Goal: Task Accomplishment & Management: Manage account settings

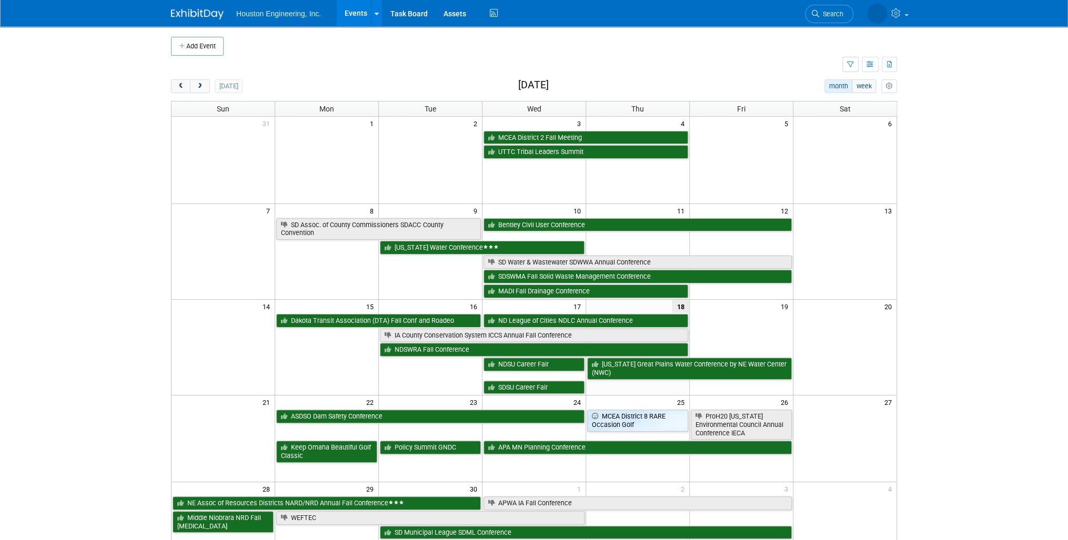
click at [833, 24] on li "Search" at bounding box center [829, 13] width 48 height 26
click at [812, 16] on span "Search" at bounding box center [800, 14] width 24 height 8
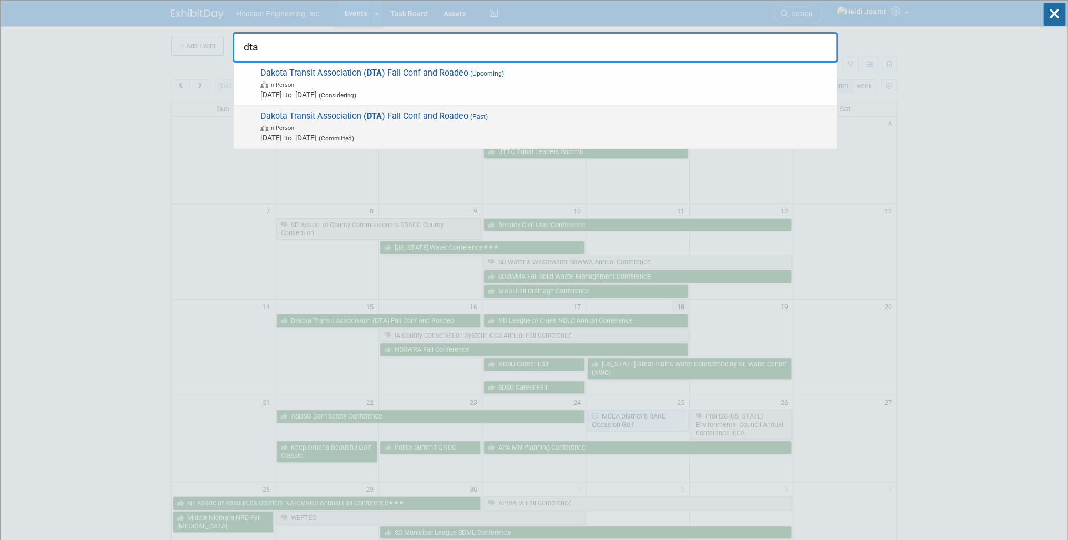
type input "dta"
click at [611, 117] on span "Dakota Transit Association ( DTA ) Fall Conf and Roadeo (Past) In-Person Sep 15…" at bounding box center [544, 127] width 574 height 32
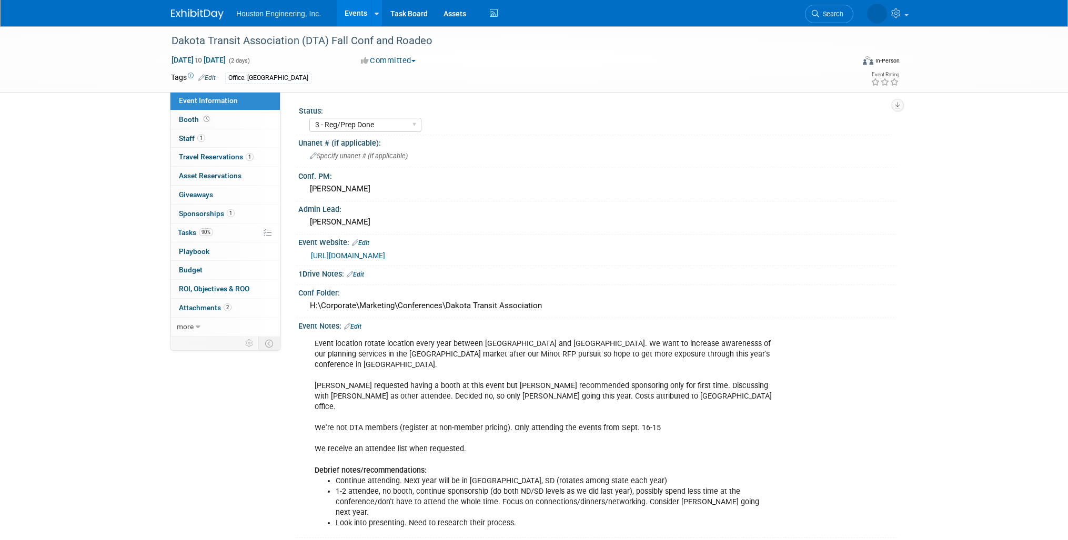
select select "3 - Reg/Prep Done"
select select "No"
select select "Transportation"
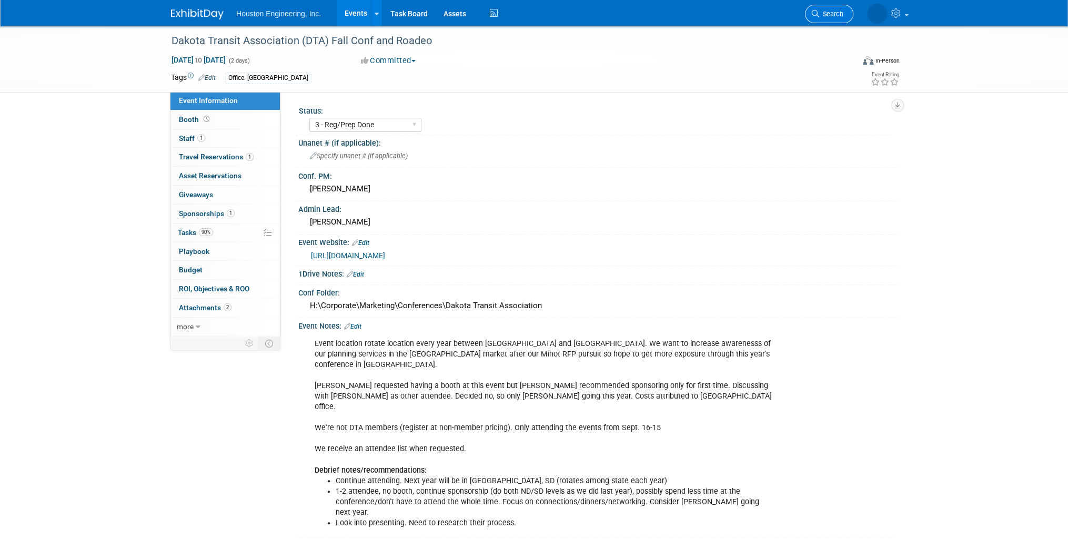
click at [832, 13] on span "Search" at bounding box center [831, 14] width 24 height 8
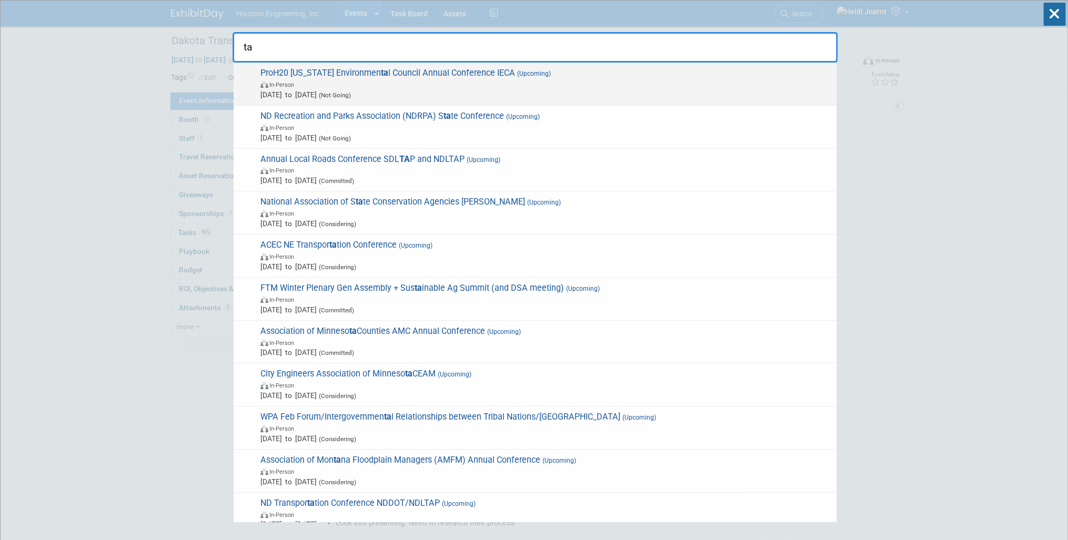
type input "t"
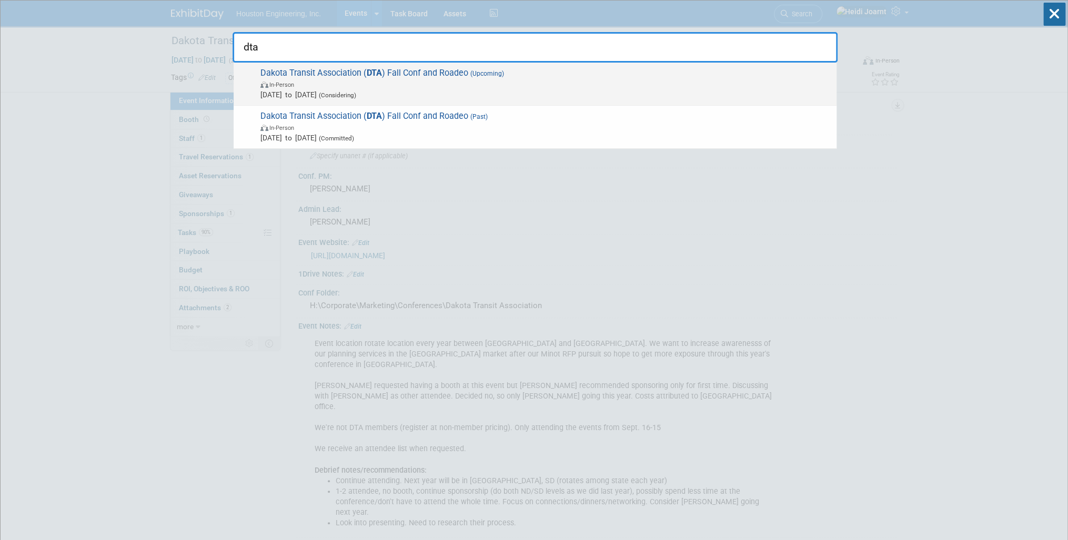
type input "dta"
click at [407, 77] on span "Dakota Transit Association ( DTA ) Fall Conf and Roadeo (Upcoming) In-Person Se…" at bounding box center [544, 84] width 574 height 32
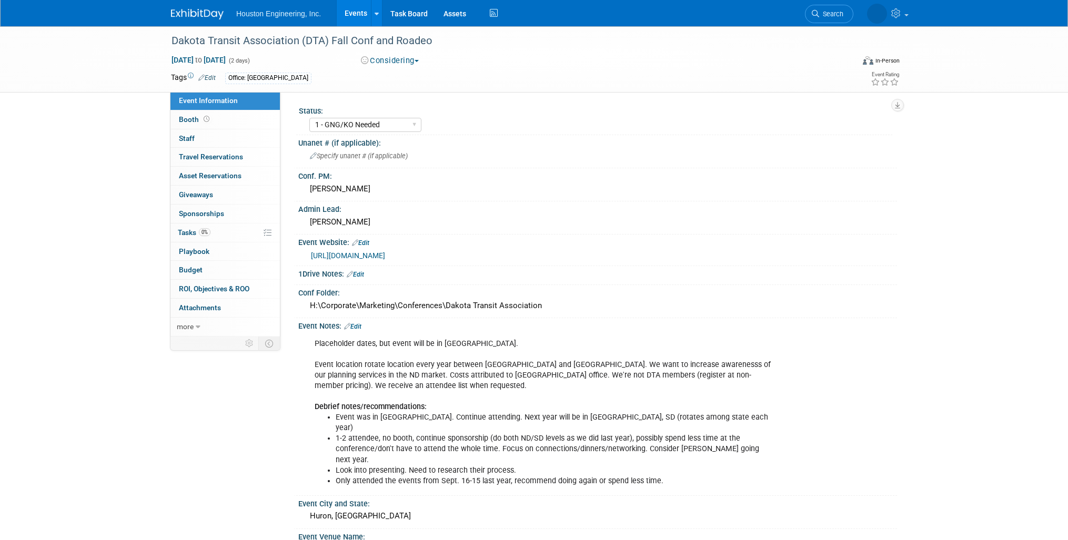
select select "1 - GNG/KO Needed"
select select "Transportation"
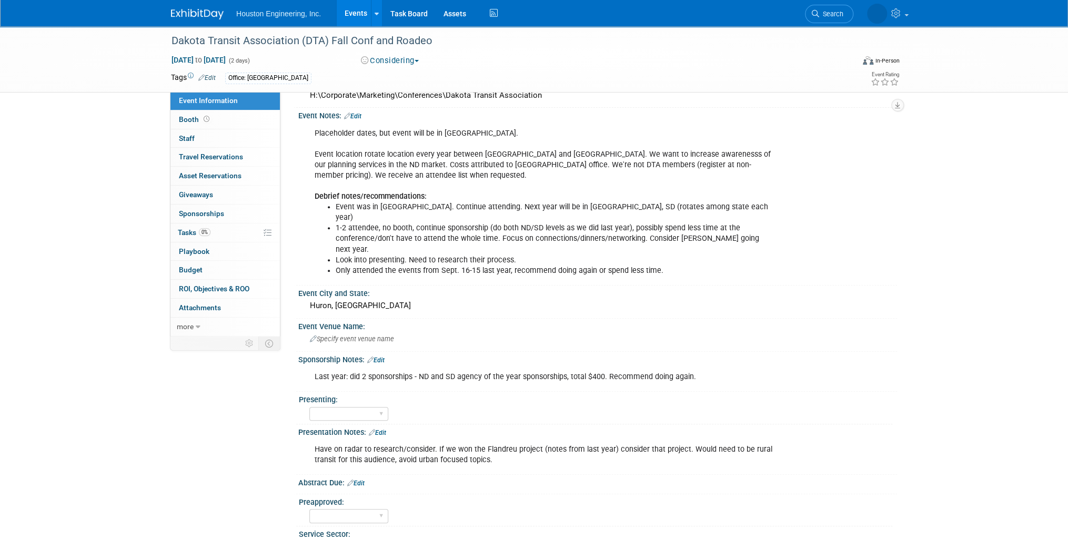
scroll to position [295, 0]
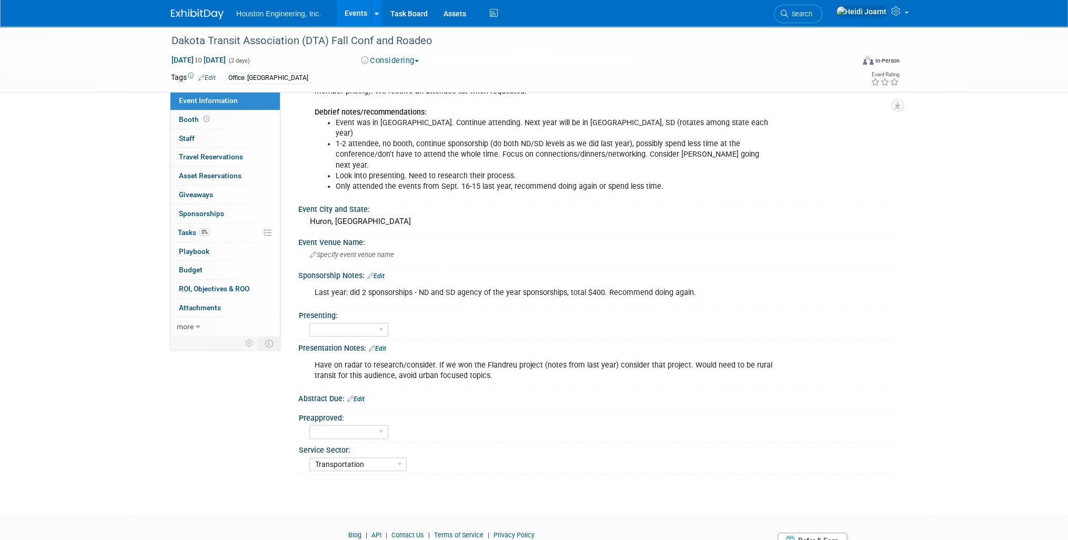
click at [384, 345] on link "Edit" at bounding box center [377, 348] width 17 height 7
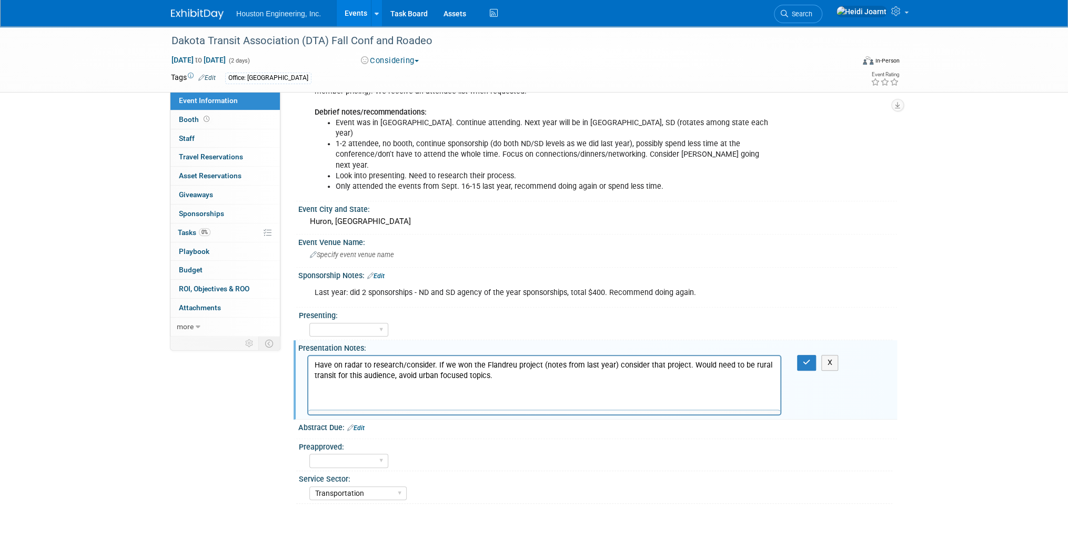
scroll to position [0, 0]
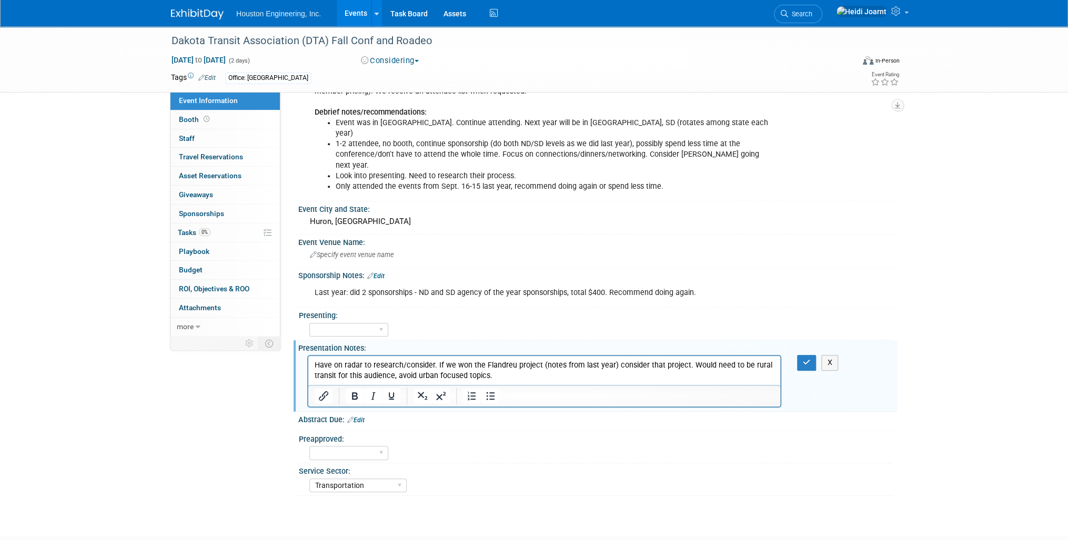
click at [514, 379] on p "Have on radar to research/consider. If we won the Flandreu project (notes from …" at bounding box center [544, 370] width 460 height 21
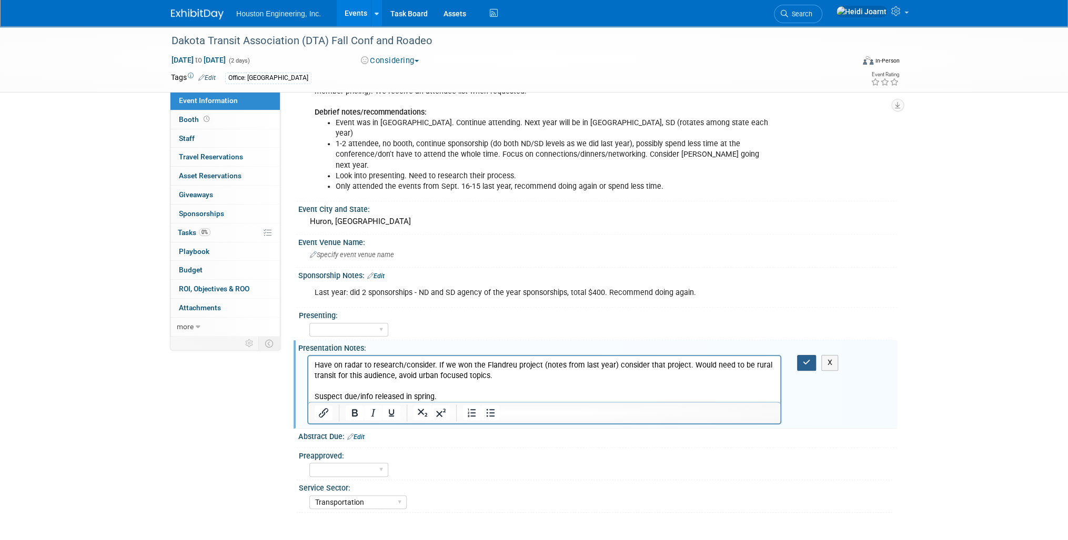
click at [806, 359] on icon "button" at bounding box center [807, 362] width 8 height 7
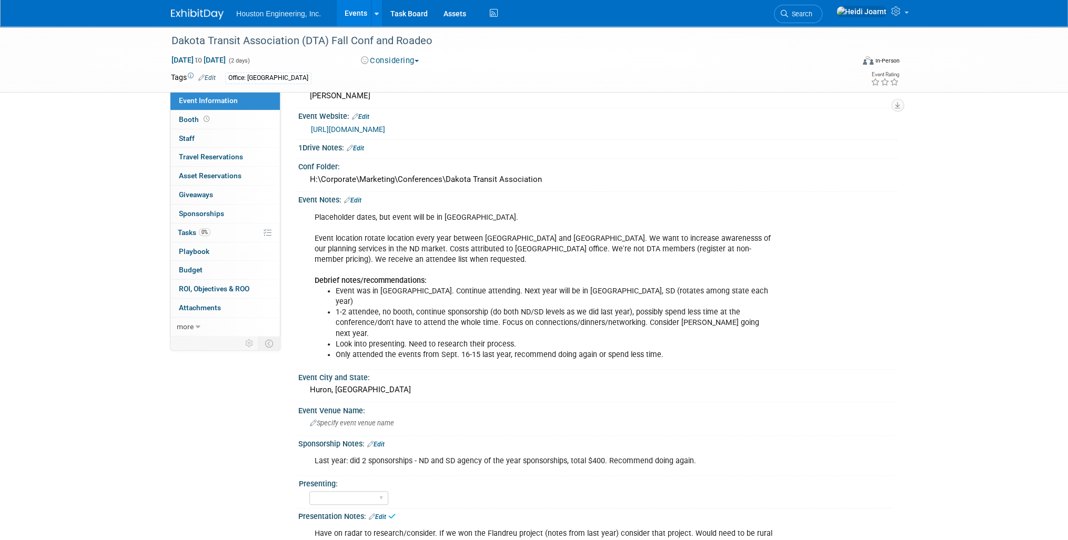
scroll to position [42, 0]
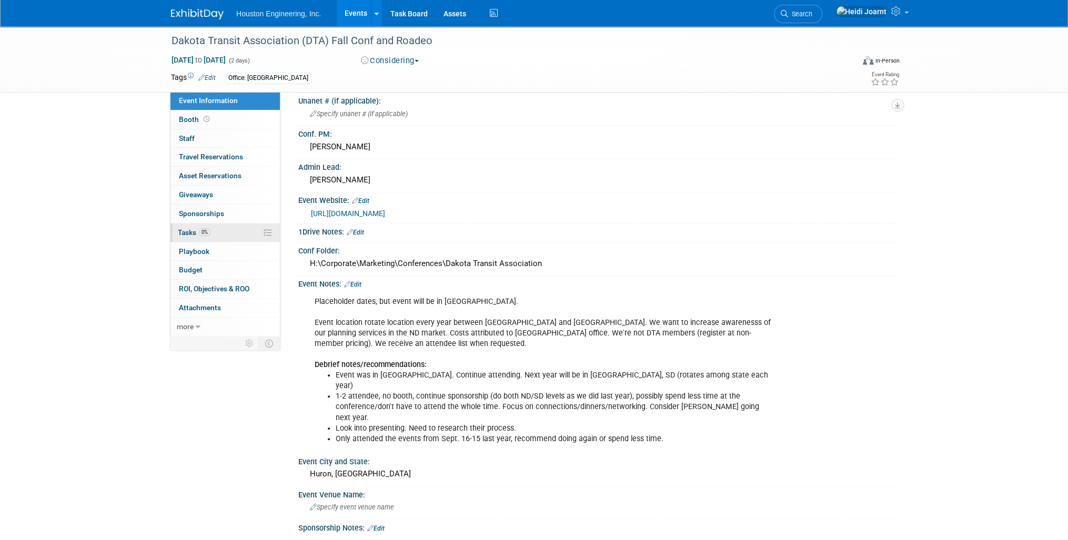
click at [219, 235] on link "0% Tasks 0%" at bounding box center [224, 233] width 109 height 18
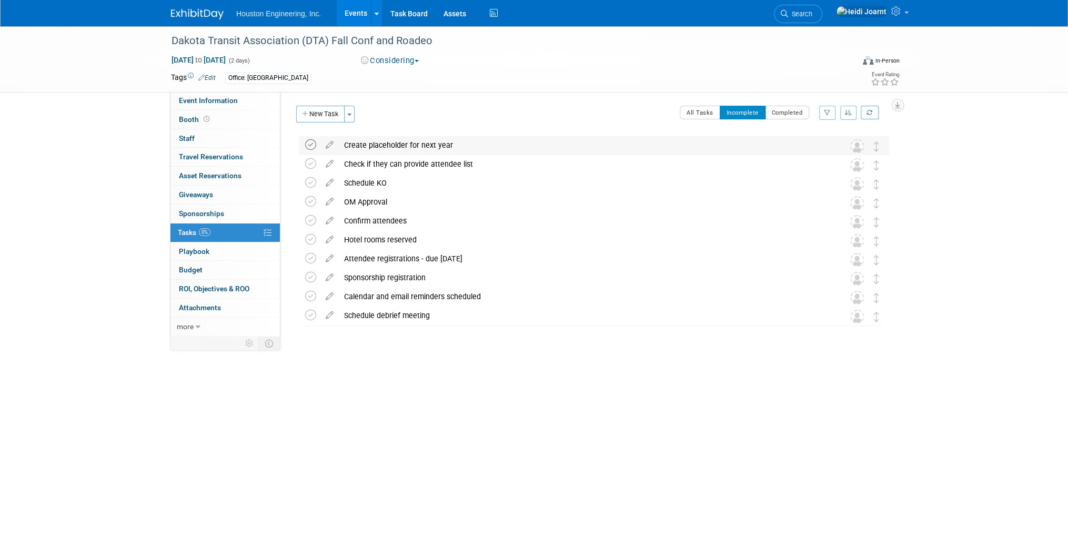
click at [312, 145] on icon at bounding box center [310, 144] width 11 height 11
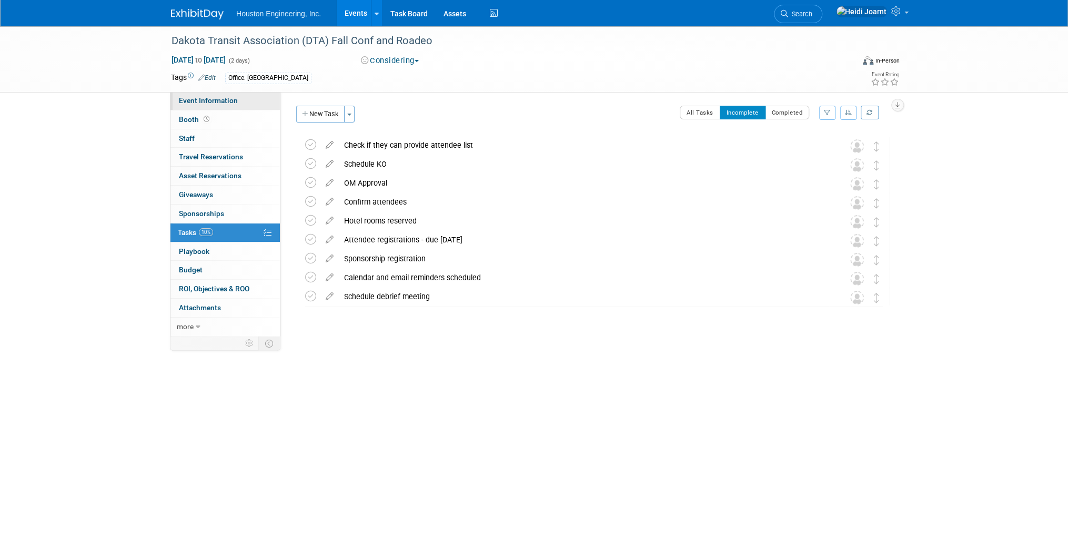
click at [232, 99] on span "Event Information" at bounding box center [208, 100] width 59 height 8
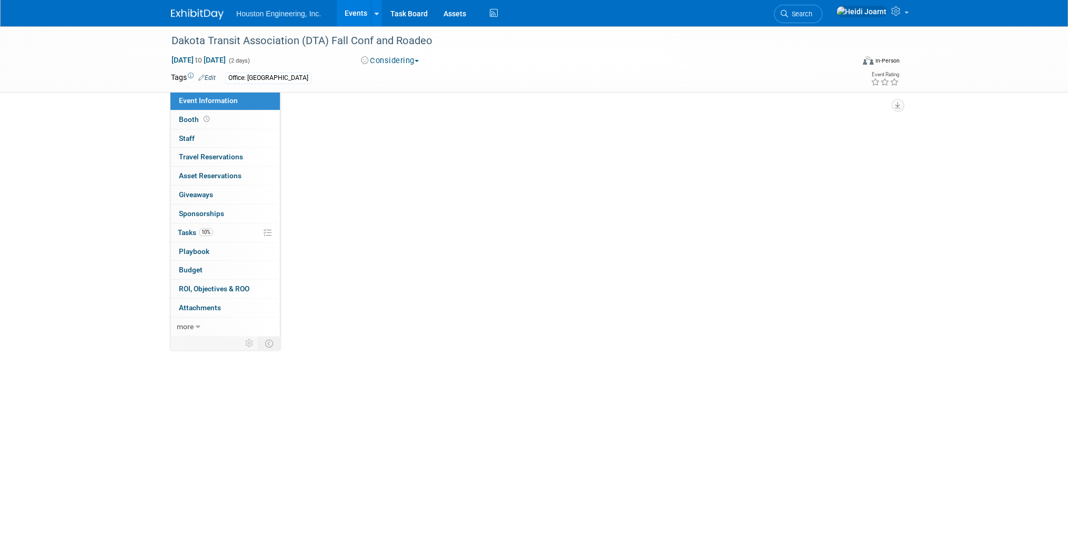
select select "1 - GNG/KO Needed"
select select "Transportation"
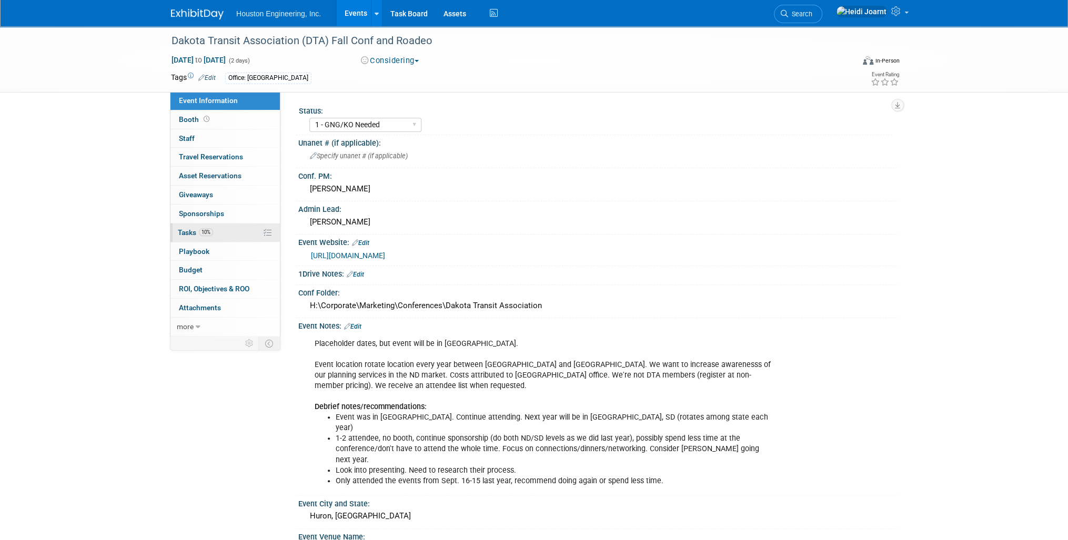
click at [223, 231] on link "10% Tasks 10%" at bounding box center [224, 233] width 109 height 18
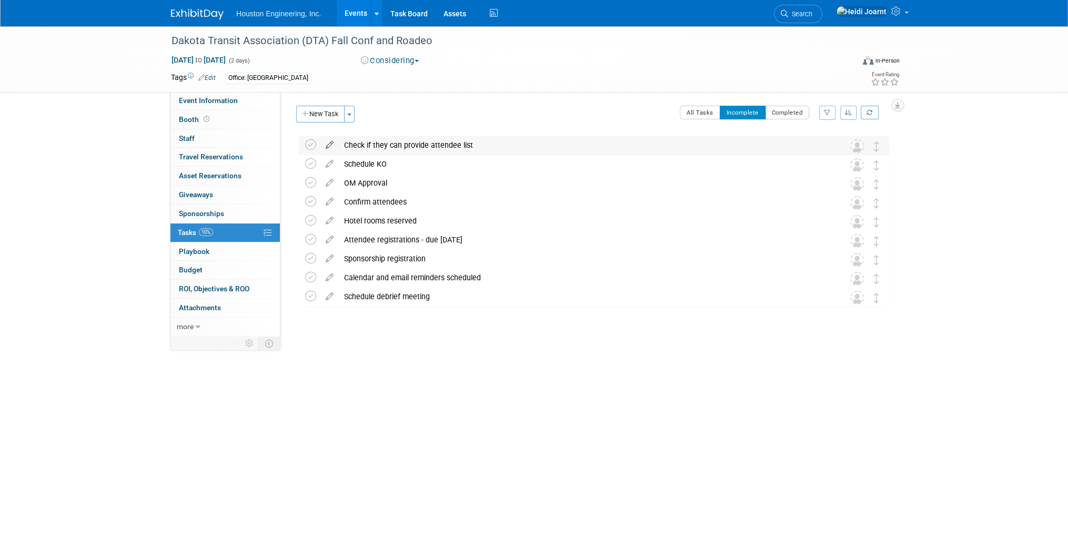
click at [328, 147] on icon at bounding box center [329, 142] width 18 height 13
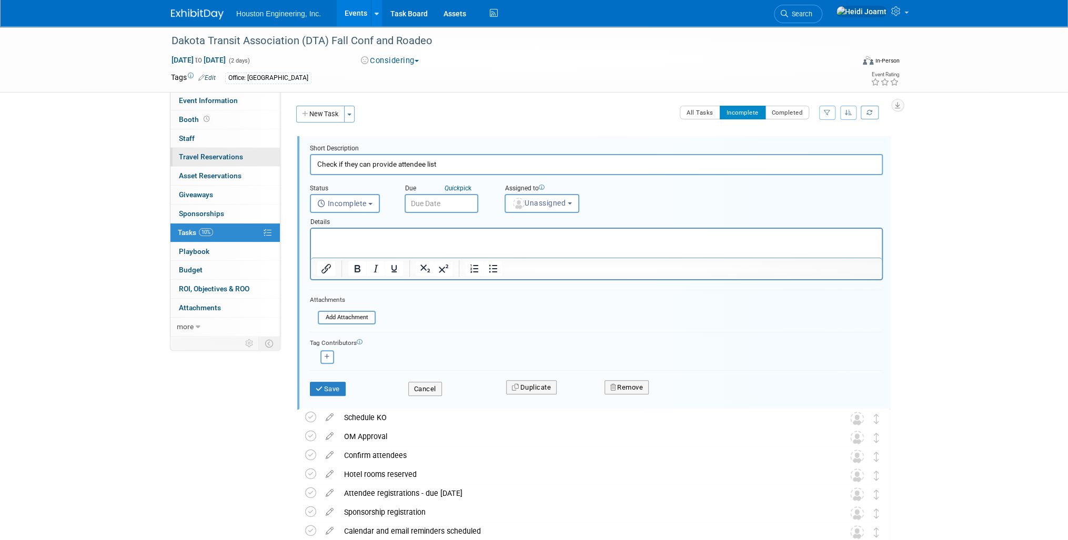
drag, startPoint x: 398, startPoint y: 164, endPoint x: 266, endPoint y: 158, distance: 132.2
click at [266, 158] on div "Event Information Event Info Booth Booth 0 Staff 0 Staff 0 Travel Reservations …" at bounding box center [534, 314] width 742 height 577
type input "Request attendee list"
click at [336, 394] on div "Save Cancel Duplicate Remove" at bounding box center [596, 387] width 588 height 25
click at [337, 389] on button "Save" at bounding box center [328, 389] width 36 height 15
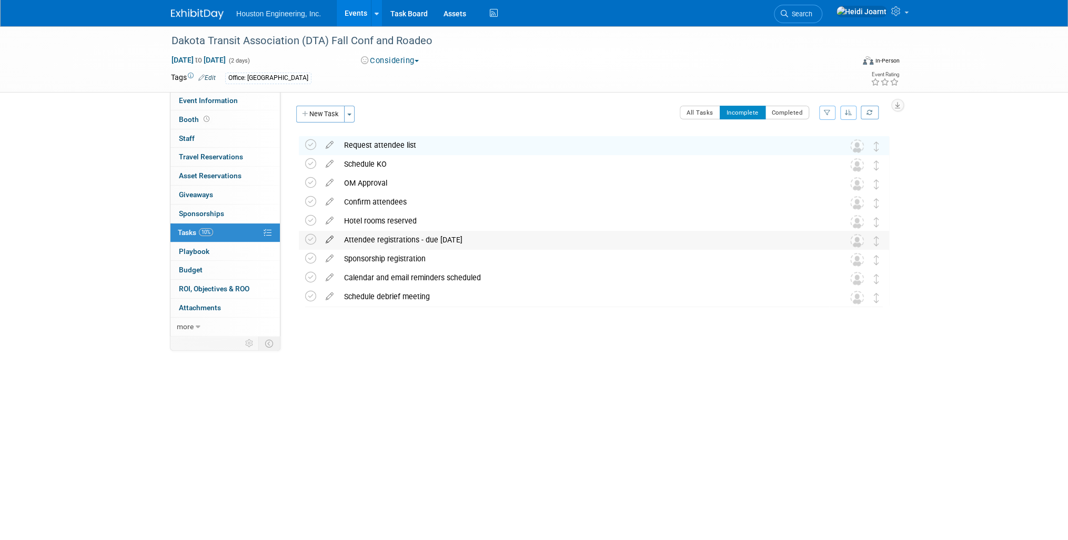
click at [336, 240] on icon at bounding box center [329, 237] width 18 height 13
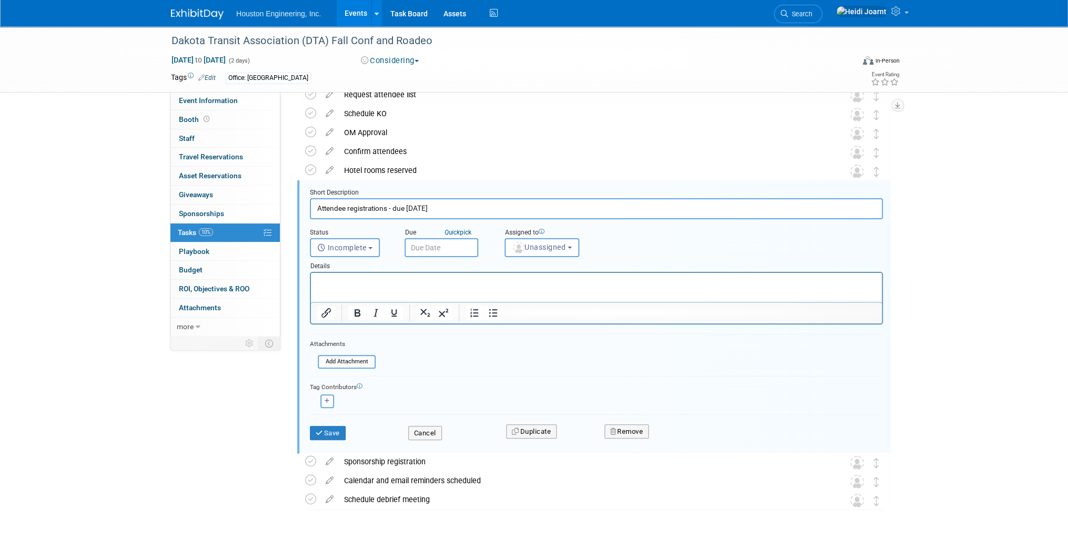
scroll to position [77, 0]
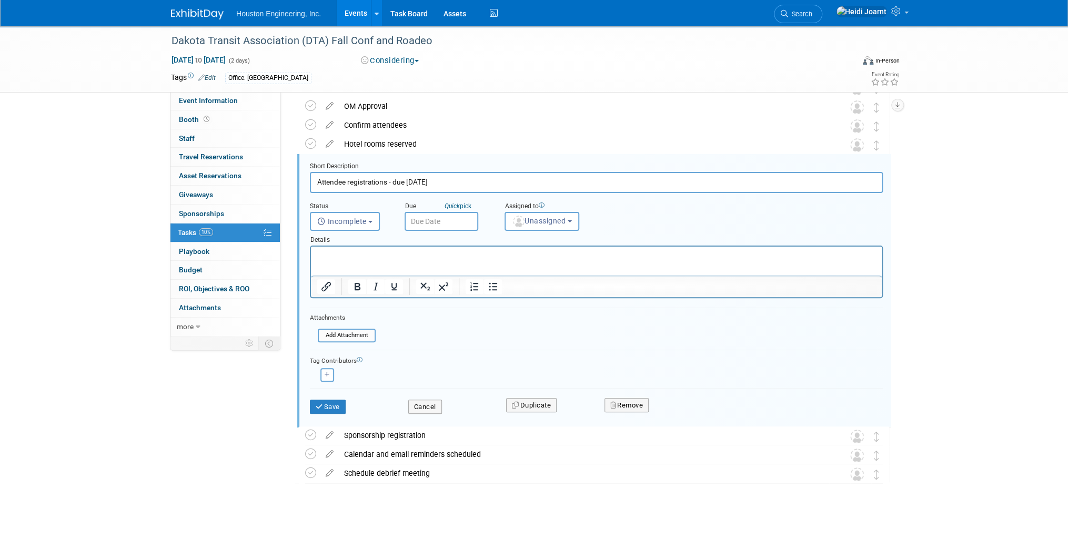
click at [419, 182] on input "Attendee registrations - due Aug 11" at bounding box center [596, 182] width 573 height 21
type input "Attendee registrations - due Aug XX?"
click at [344, 406] on button "Save" at bounding box center [328, 407] width 36 height 15
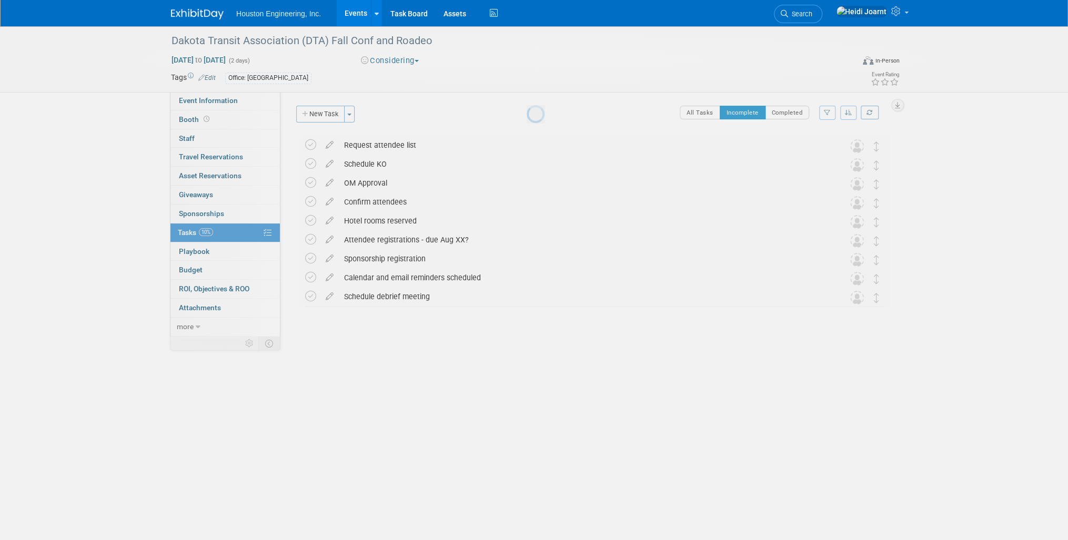
scroll to position [0, 0]
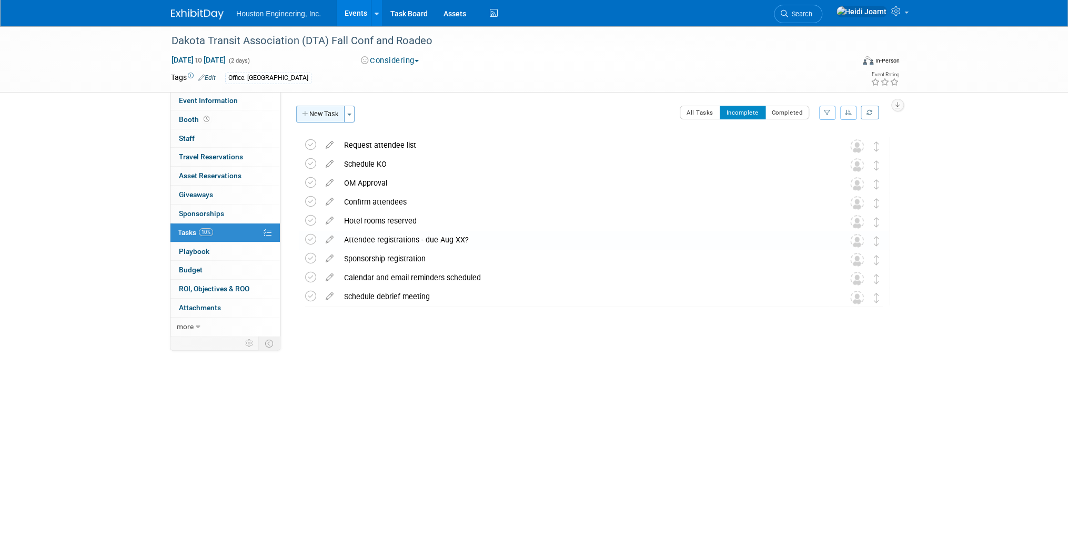
click at [329, 118] on button "New Task" at bounding box center [320, 114] width 48 height 17
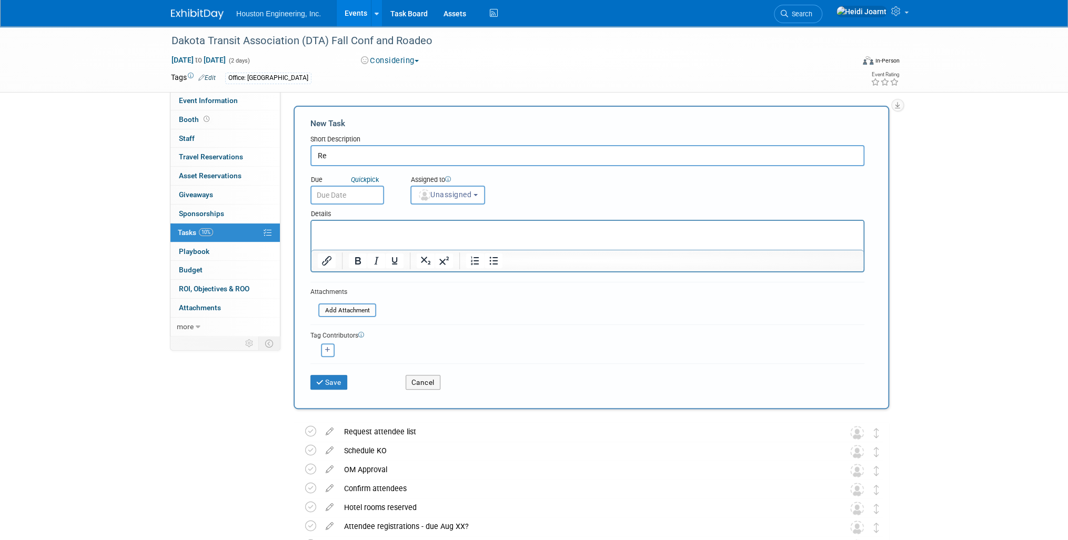
type input "R"
type input "Watch For: Presentation Opportunity"
click at [372, 236] on html at bounding box center [587, 228] width 552 height 15
click at [218, 100] on span "Event Information" at bounding box center [208, 100] width 59 height 8
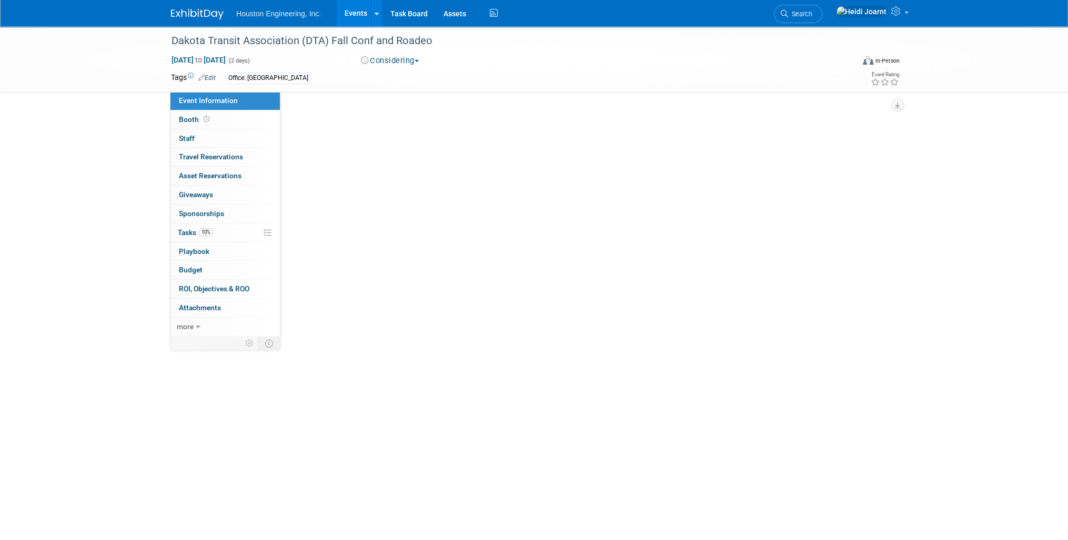
select select "1 - GNG/KO Needed"
select select "Transportation"
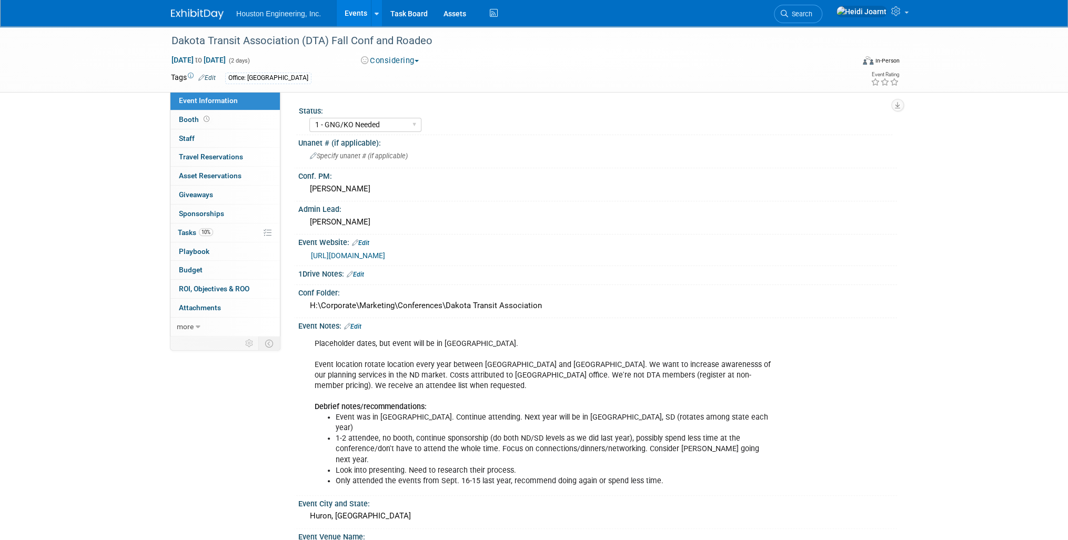
click at [385, 251] on link "https://dakotatransit.org/fall-conference-roadeo" at bounding box center [348, 255] width 74 height 8
click at [234, 238] on link "10% Tasks 10%" at bounding box center [224, 233] width 109 height 18
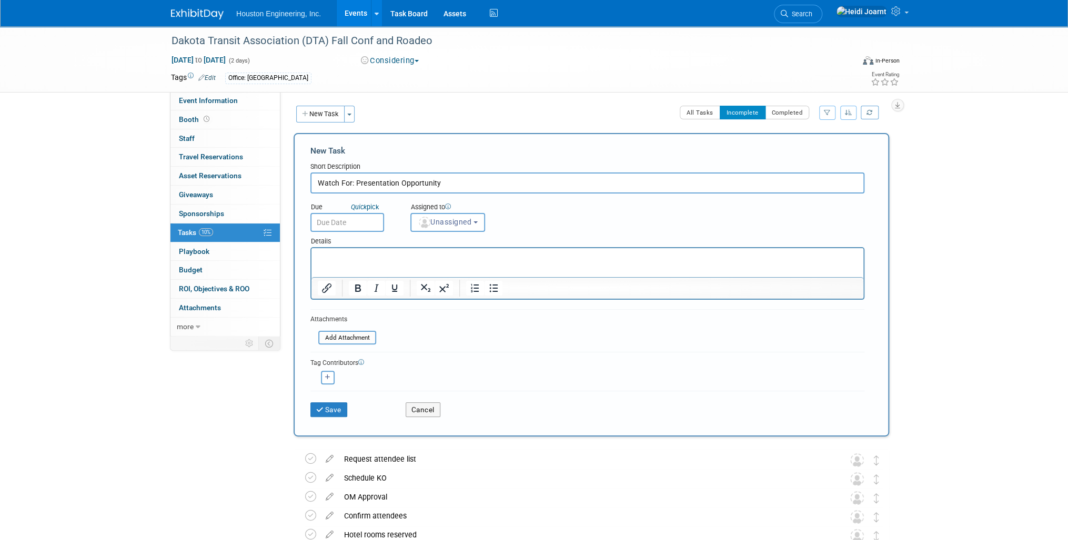
click at [388, 258] on p "Rich Text Area. Press ALT-0 for help." at bounding box center [588, 257] width 540 height 11
click at [531, 255] on p "﻿Fall Conference & Roadeo – Dakota Transit Association" at bounding box center [588, 257] width 540 height 11
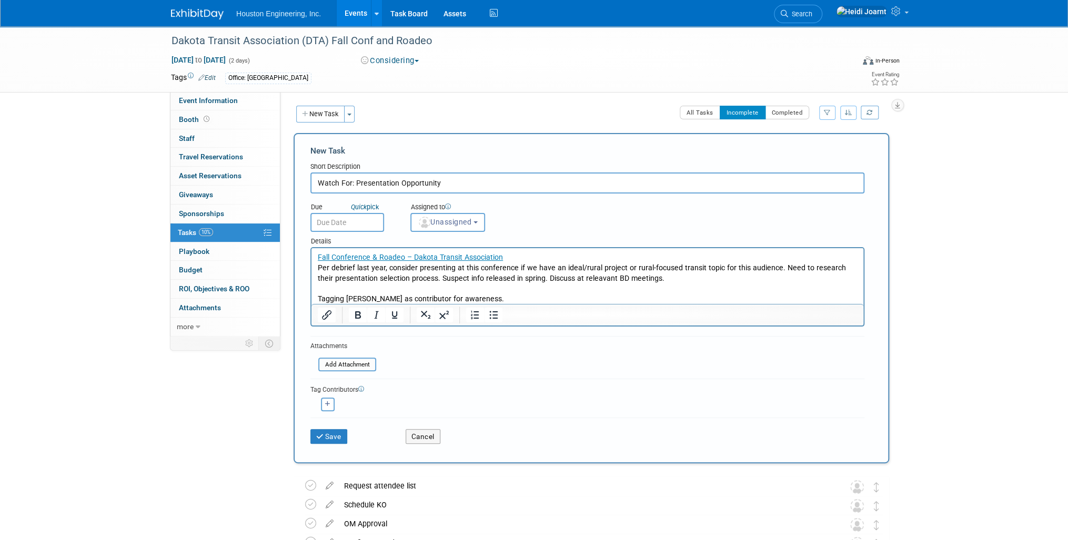
drag, startPoint x: 358, startPoint y: 299, endPoint x: 709, endPoint y: 551, distance: 431.9
click at [358, 299] on p "Tagging Sam as contributor for awareness." at bounding box center [588, 299] width 540 height 11
click at [506, 299] on p "Tagging Sam/Rachel S as contributor for awareness." at bounding box center [588, 299] width 540 height 11
click at [461, 225] on span "Unassigned" at bounding box center [445, 222] width 54 height 8
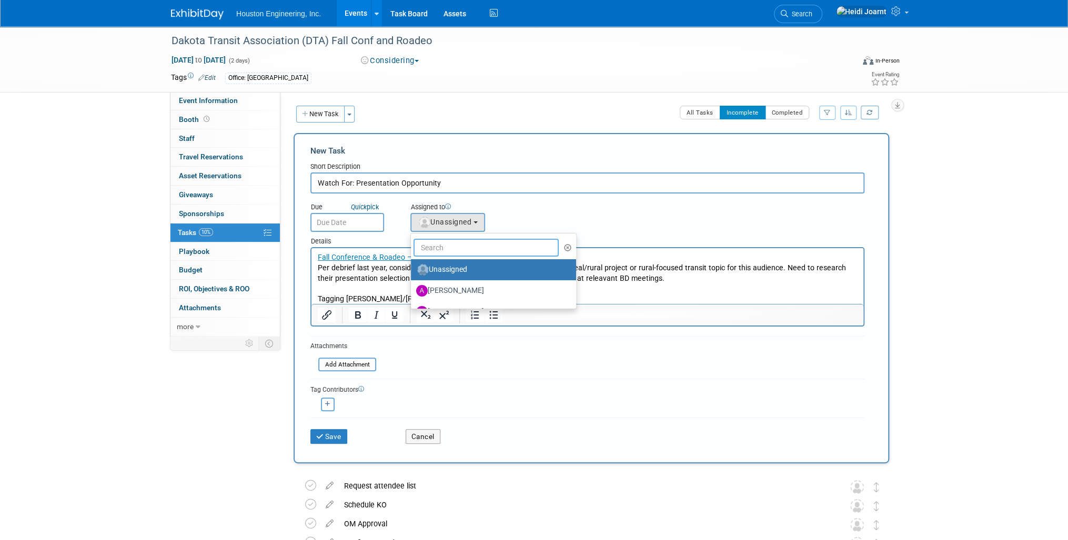
click at [462, 247] on input "text" at bounding box center [485, 248] width 145 height 18
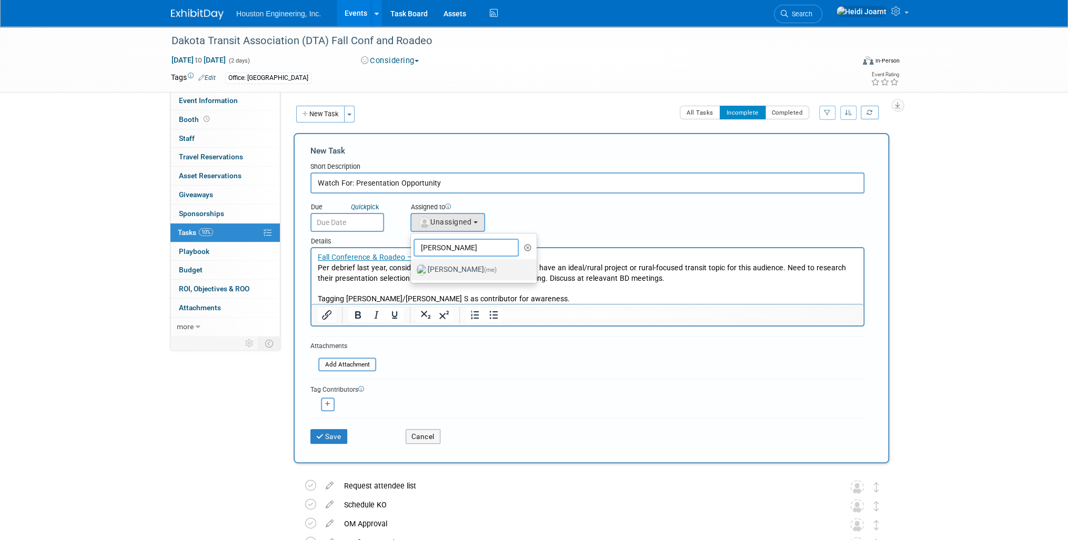
type input "heidi"
click at [456, 271] on label "Heidi Joarnt (me)" at bounding box center [471, 269] width 110 height 17
click at [412, 271] on input "Heidi Joarnt (me)" at bounding box center [408, 268] width 7 height 7
select select "6d2580fd-cc23-403a-9f47-834f17e7f51f"
click at [346, 211] on div "Due Quick pick" at bounding box center [352, 207] width 84 height 11
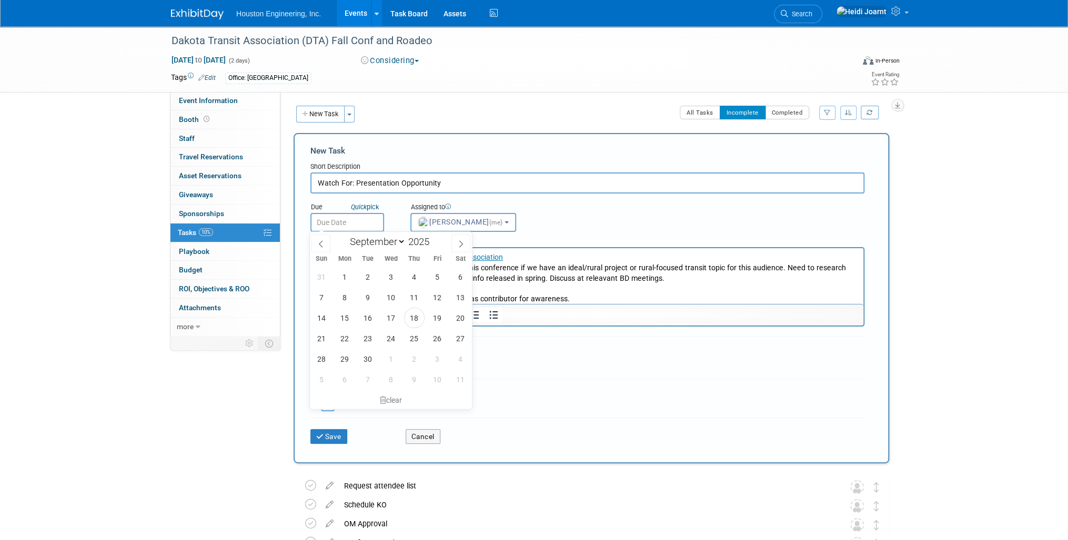
click at [354, 221] on input "text" at bounding box center [347, 222] width 74 height 19
click at [435, 237] on span at bounding box center [433, 239] width 7 height 6
type input "2026"
click at [317, 244] on span at bounding box center [320, 244] width 19 height 18
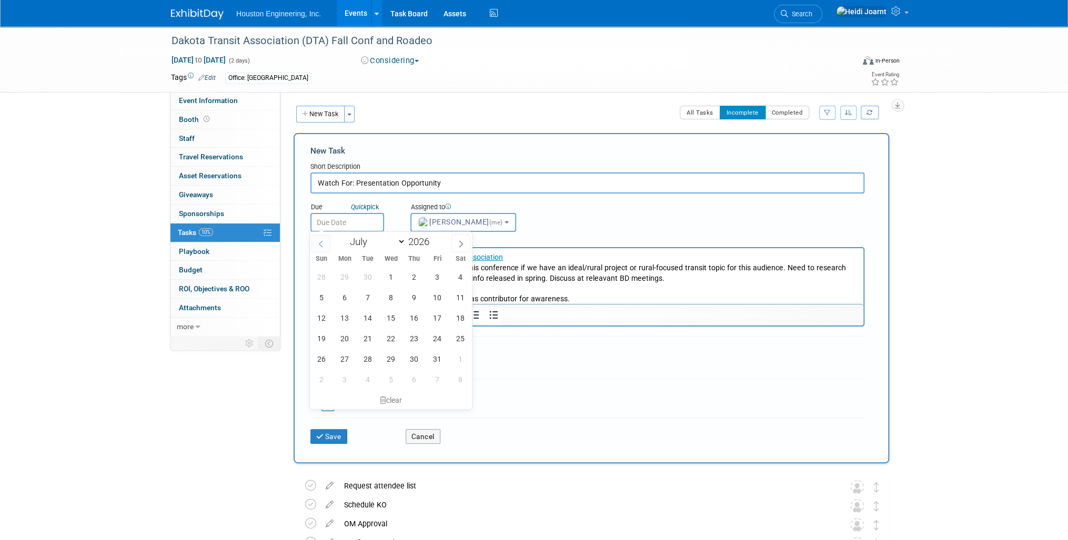
click at [317, 244] on span at bounding box center [320, 244] width 19 height 18
select select "3"
click at [389, 274] on span "1" at bounding box center [391, 277] width 21 height 21
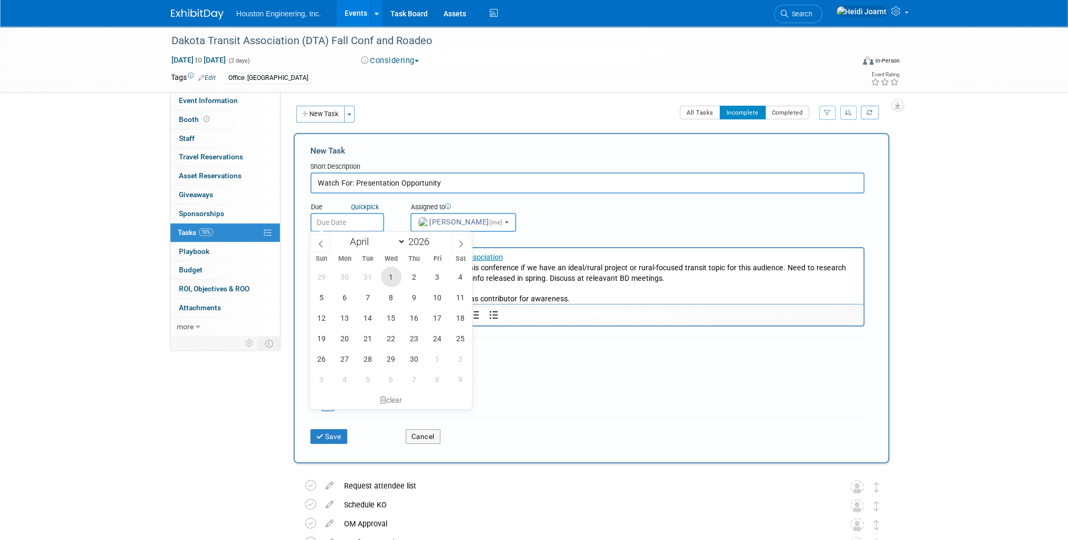
type input "Apr 1, 2026"
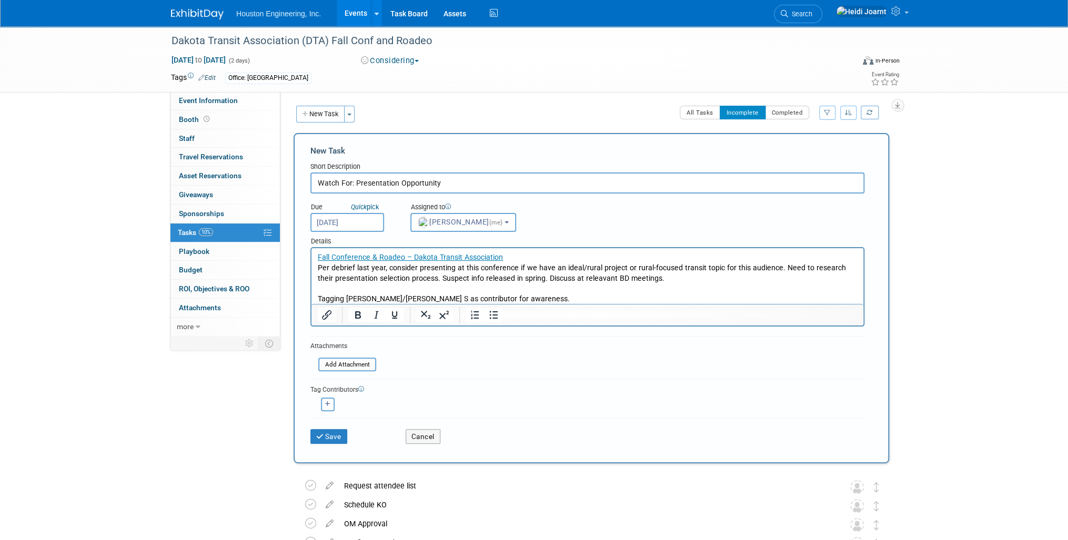
click at [541, 303] on p "Tagging Sam/Rachel S as contributor for awareness." at bounding box center [588, 299] width 540 height 11
click at [331, 404] on button "button" at bounding box center [328, 405] width 14 height 14
select select
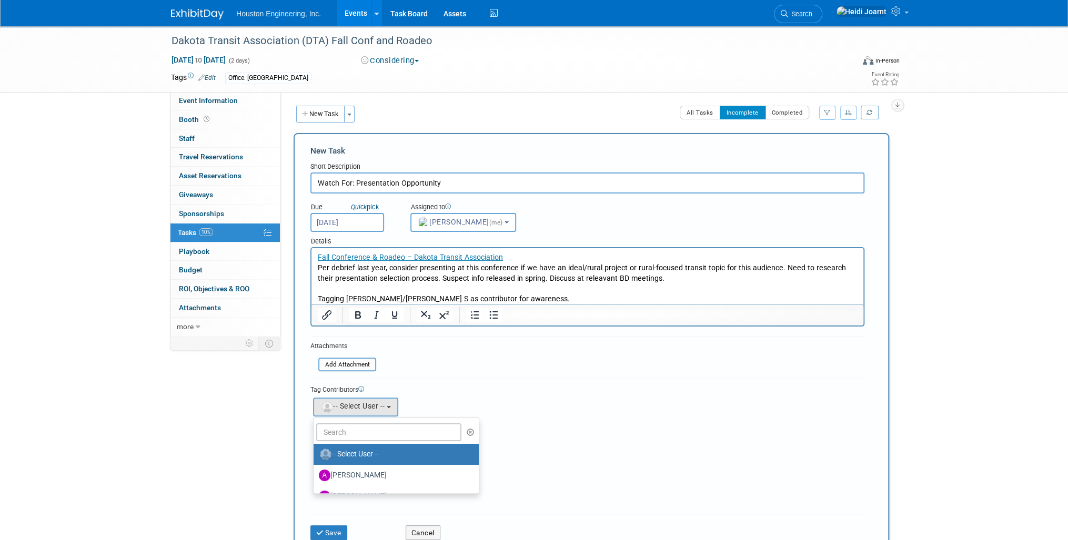
click at [507, 299] on p "Tagging Sam/Rachel S as contributor for awareness." at bounding box center [588, 299] width 540 height 11
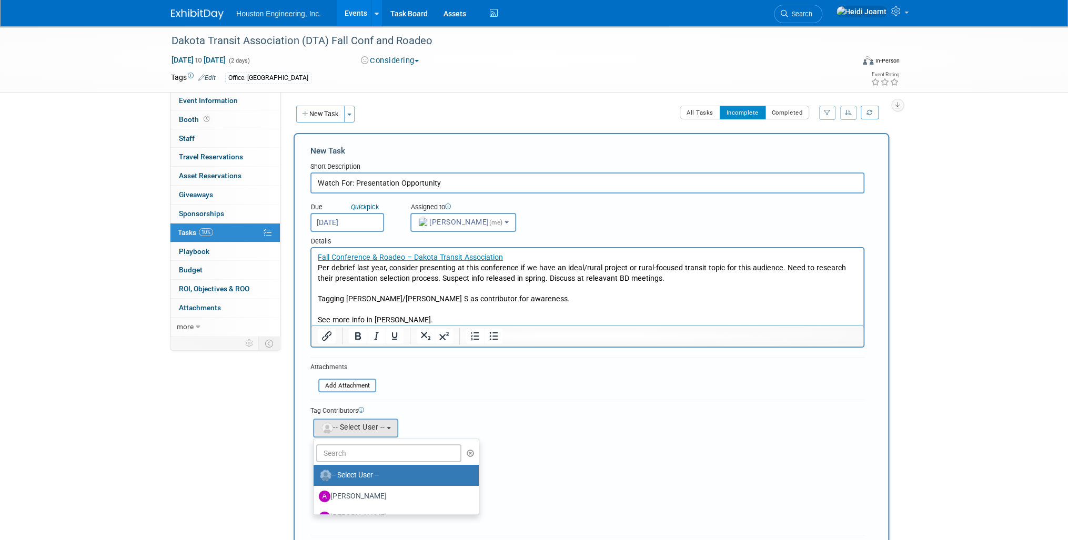
click at [371, 453] on input "text" at bounding box center [388, 453] width 145 height 18
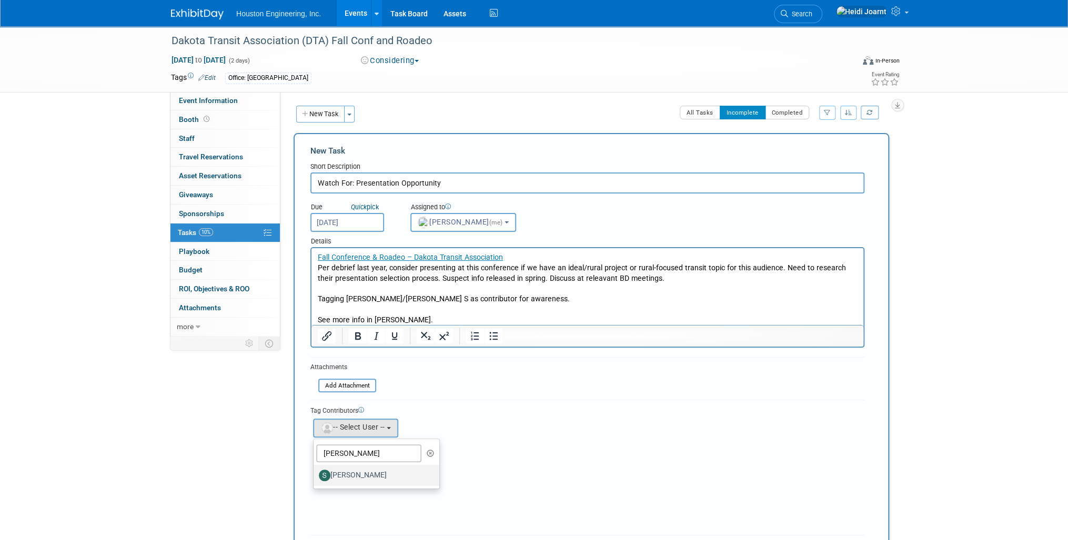
type input "sam"
click at [377, 474] on label "Sam Trebilcock" at bounding box center [374, 475] width 110 height 17
click at [315, 474] on input "Sam Trebilcock" at bounding box center [311, 474] width 7 height 7
select select "117251fd-0366-4398-87c5-b4b85e7ce929"
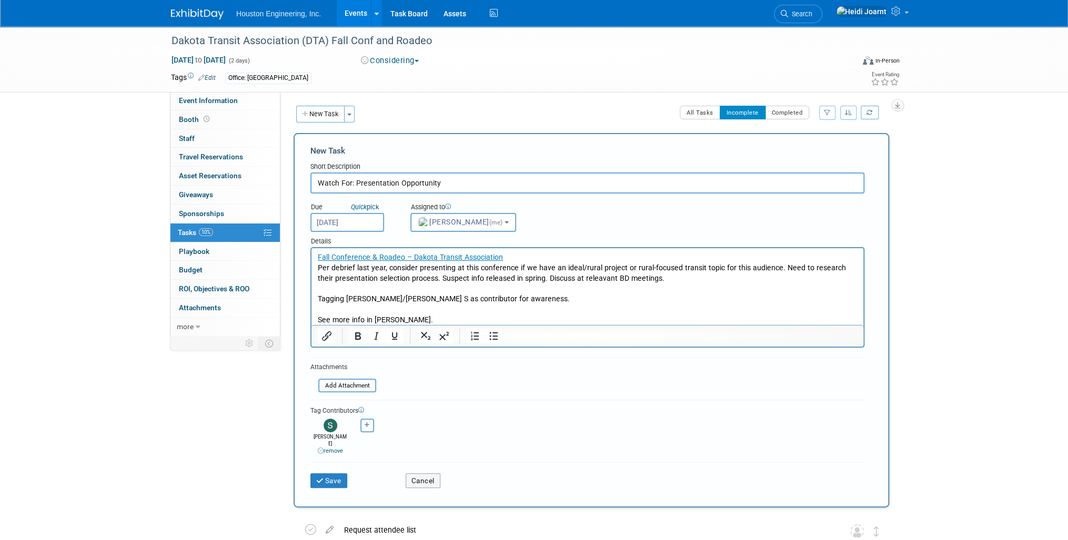
click at [370, 424] on button "button" at bounding box center [367, 426] width 14 height 14
select select
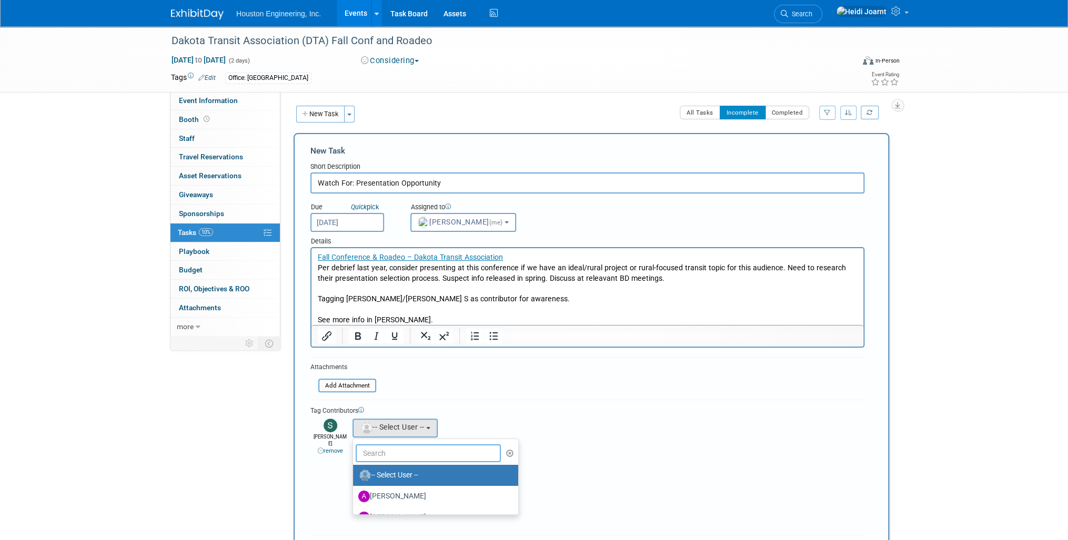
click at [372, 445] on input "text" at bounding box center [428, 453] width 145 height 18
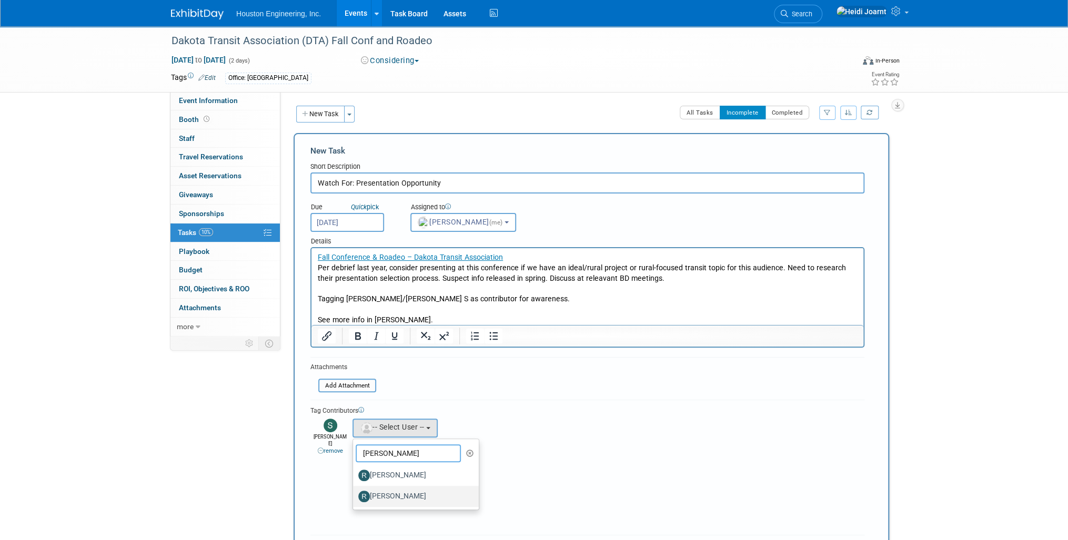
type input "rachel"
click at [410, 493] on label "Rachel Smith" at bounding box center [413, 496] width 110 height 17
click at [354, 493] on input "Rachel Smith" at bounding box center [351, 495] width 7 height 7
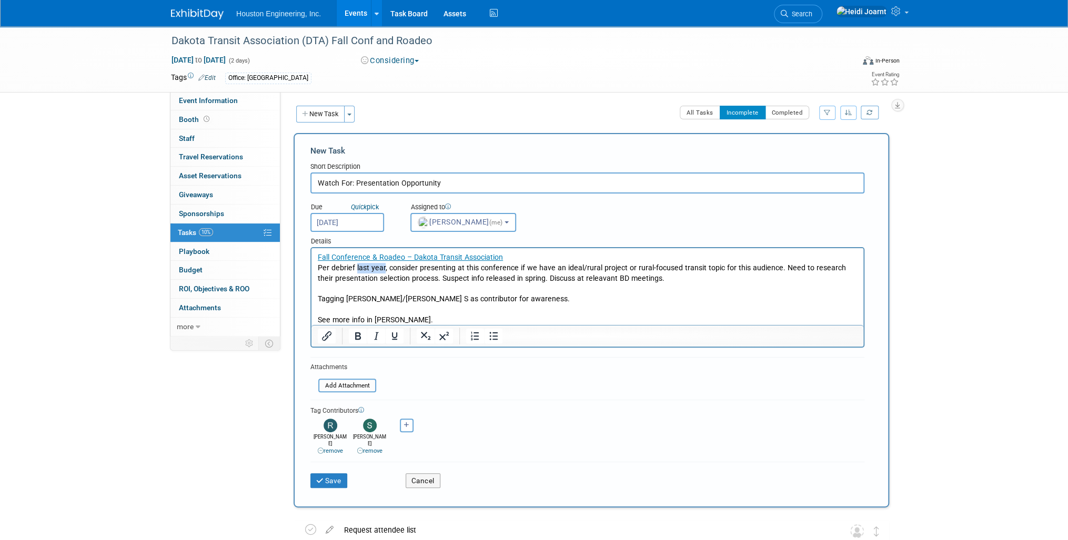
drag, startPoint x: 382, startPoint y: 268, endPoint x: 371, endPoint y: 281, distance: 17.5
click at [356, 272] on p "Per debrief last year, consider presenting at this conference if we have an ide…" at bounding box center [588, 273] width 540 height 21
click at [515, 268] on p "Debrief action item: consider presenting at this conference if we have an ideal…" at bounding box center [588, 273] width 540 height 21
click at [667, 277] on p "Debrief action item: consider presenting at this conference in 2026 if we have …" at bounding box center [588, 273] width 540 height 21
click at [802, 268] on p "Debrief action item: consider presenting at this conference in 2026 if we have …" at bounding box center [588, 273] width 540 height 21
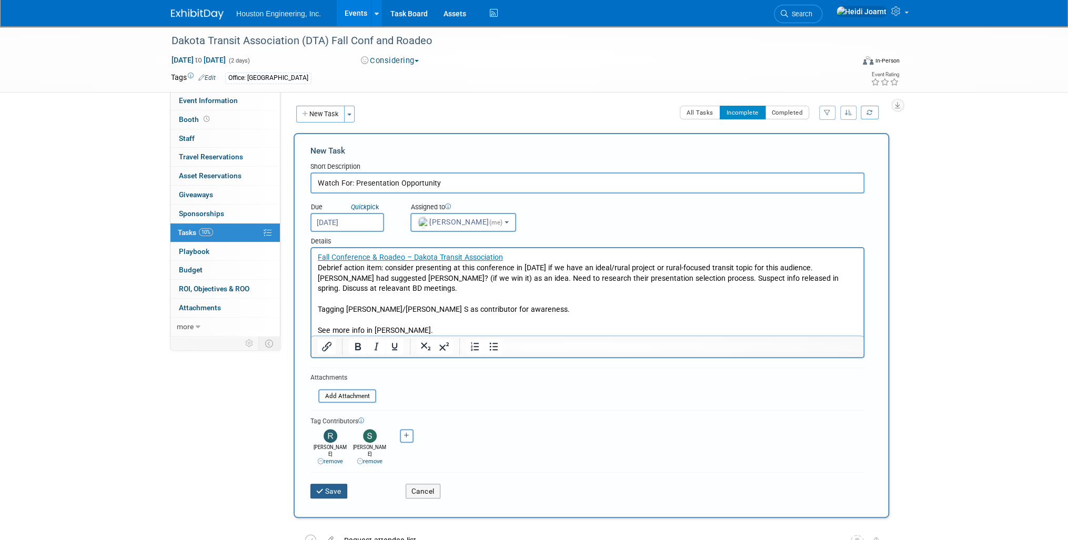
click at [342, 484] on button "Save" at bounding box center [328, 491] width 37 height 15
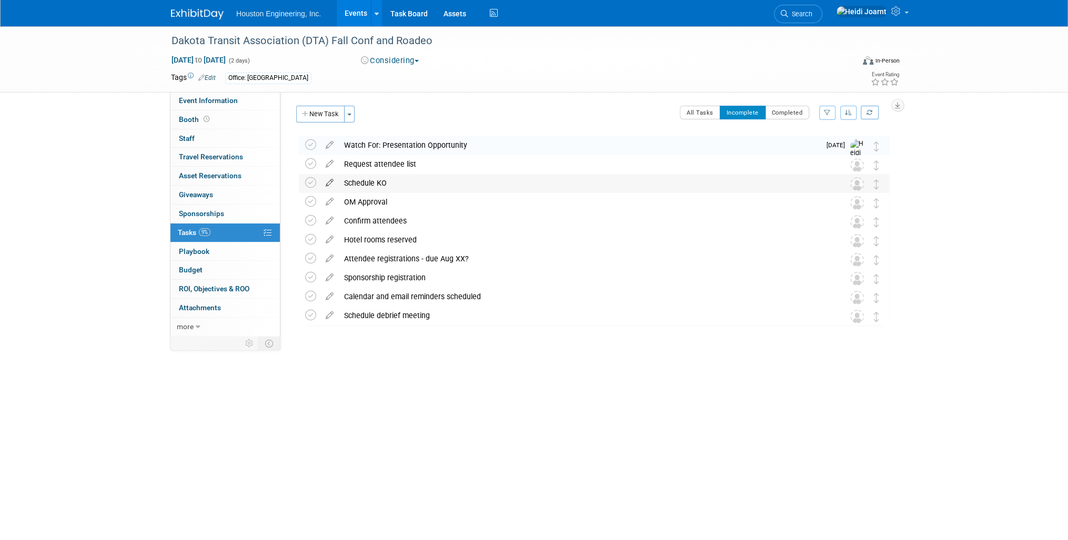
click at [329, 186] on icon at bounding box center [329, 180] width 18 height 13
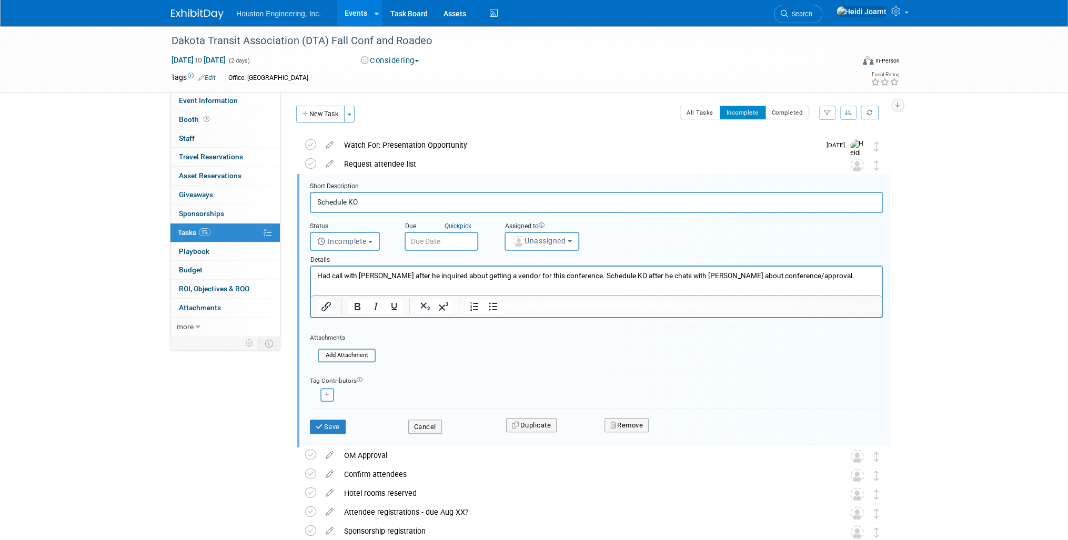
scroll to position [20, 0]
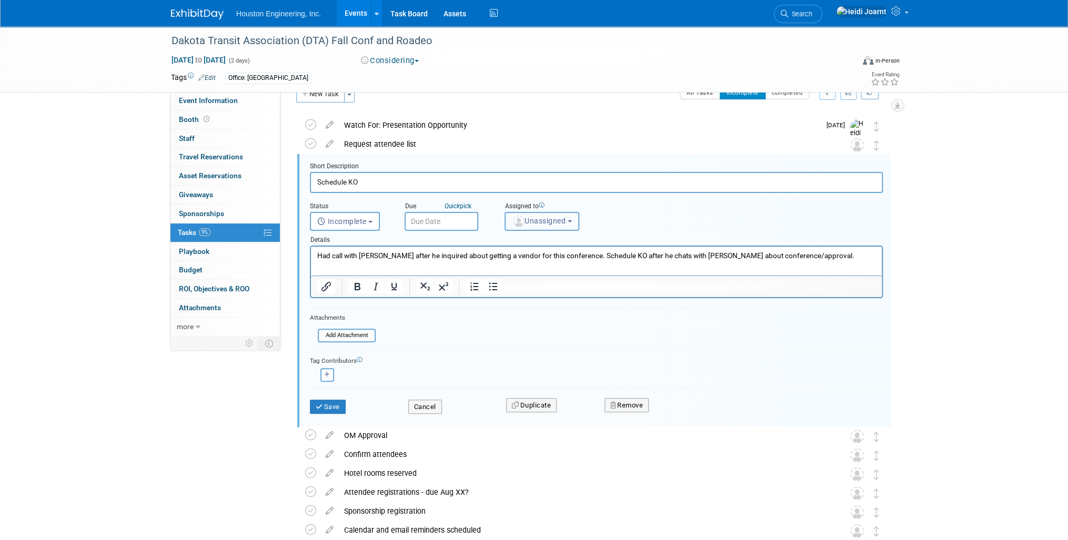
click at [535, 220] on span "Unassigned" at bounding box center [539, 221] width 54 height 8
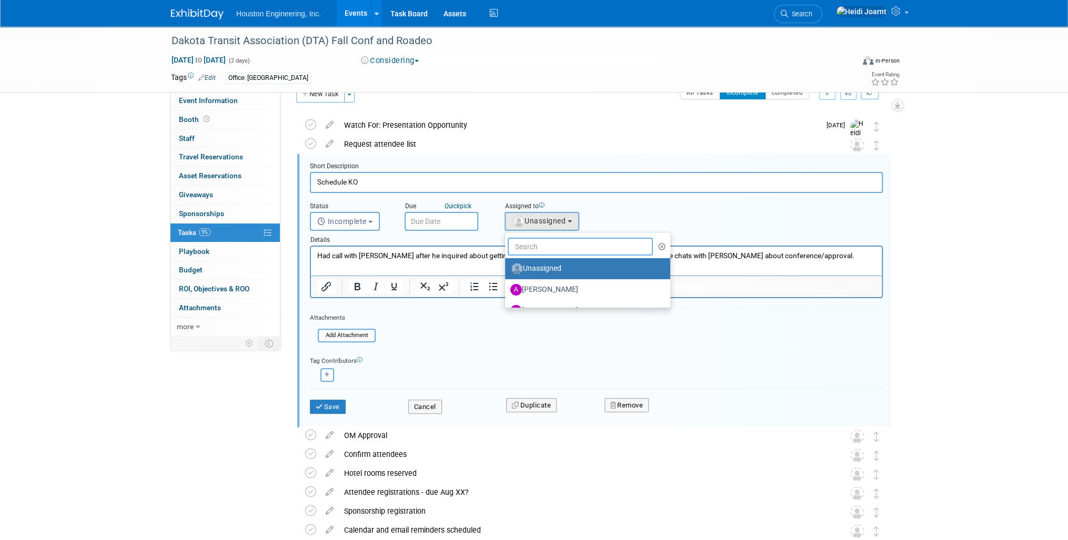
click at [537, 243] on input "text" at bounding box center [579, 247] width 145 height 18
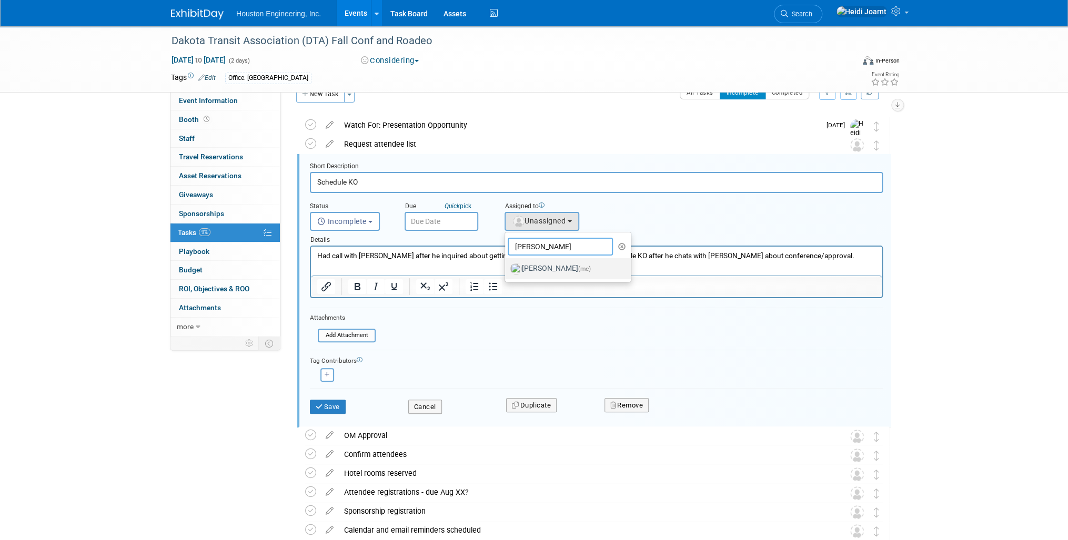
type input "heidi"
drag, startPoint x: 562, startPoint y: 266, endPoint x: 237, endPoint y: 17, distance: 409.3
click at [562, 266] on label "Heidi Joarnt (me)" at bounding box center [565, 268] width 110 height 17
click at [506, 266] on input "Heidi Joarnt (me)" at bounding box center [503, 267] width 7 height 7
select select "6d2580fd-cc23-403a-9f47-834f17e7f51f"
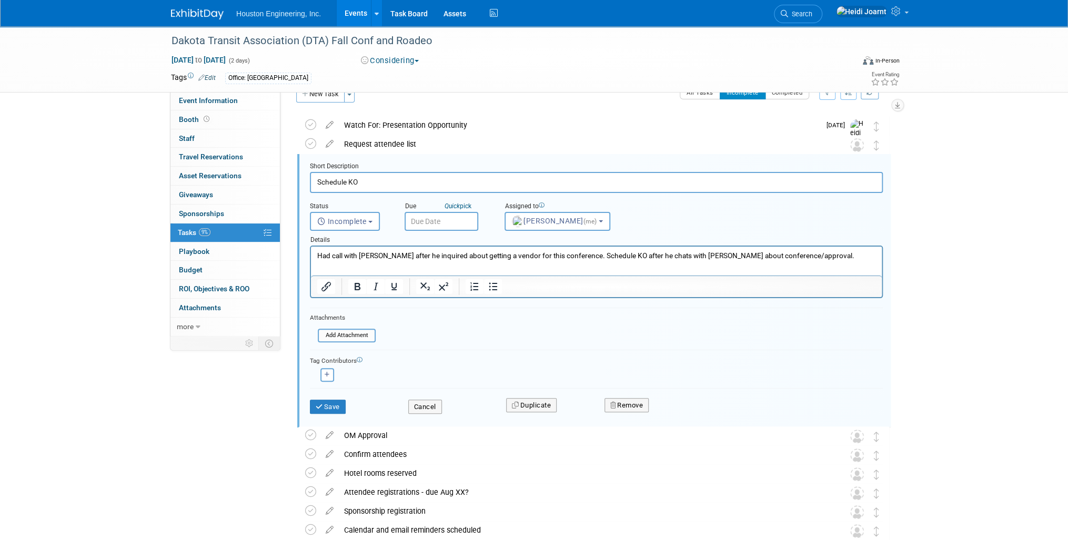
click at [462, 251] on p "Had call with Sam after he inquired about getting a vendor for this conference.…" at bounding box center [596, 256] width 558 height 10
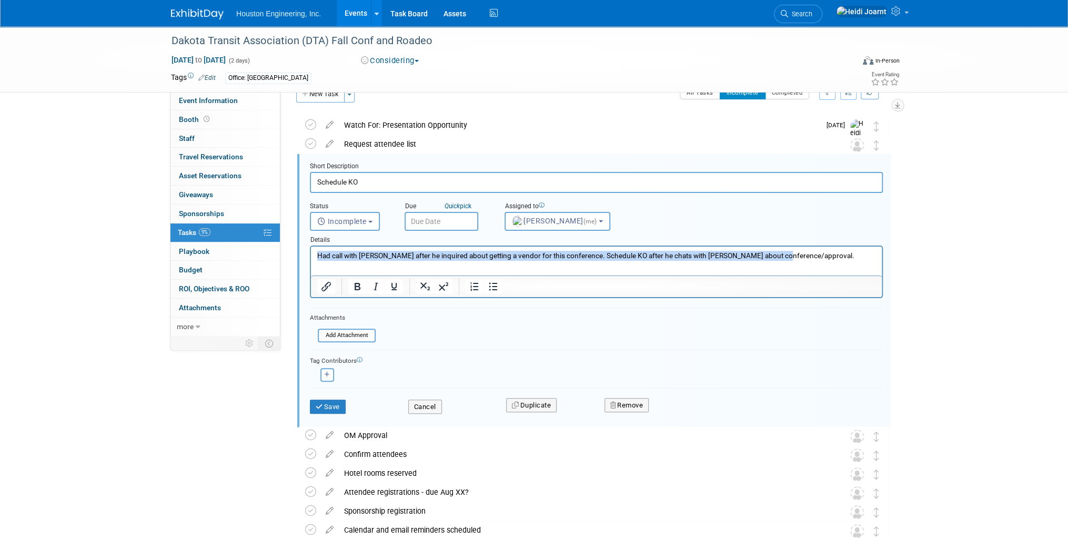
drag, startPoint x: 788, startPoint y: 257, endPoint x: 239, endPoint y: 250, distance: 549.1
click at [311, 250] on html "Had call with Sam after he inquired about getting a vendor for this conference.…" at bounding box center [596, 254] width 571 height 14
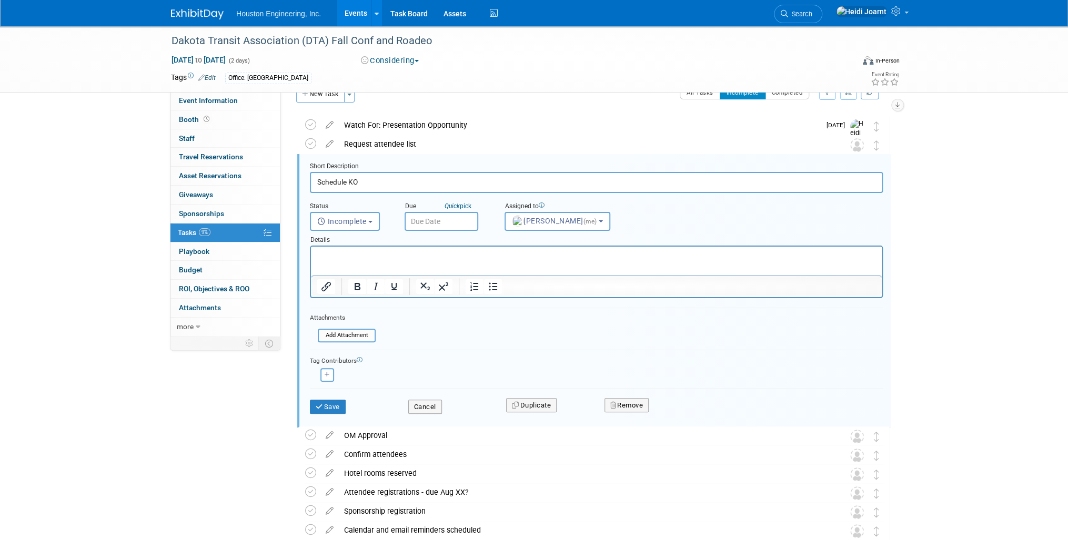
click at [440, 223] on input "text" at bounding box center [441, 221] width 74 height 19
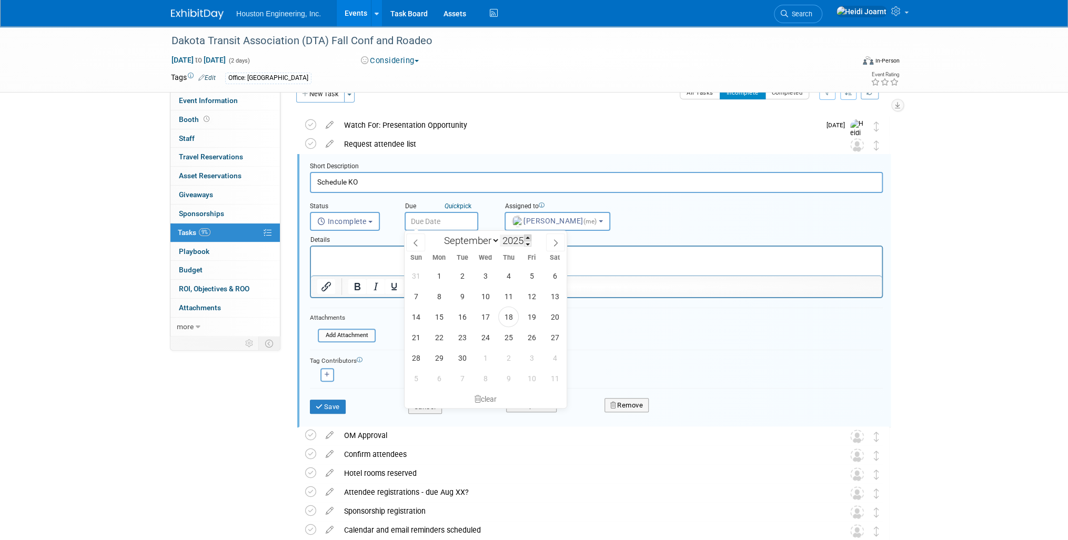
click at [526, 237] on span at bounding box center [527, 238] width 7 height 6
type input "2026"
click at [420, 242] on span at bounding box center [415, 242] width 19 height 18
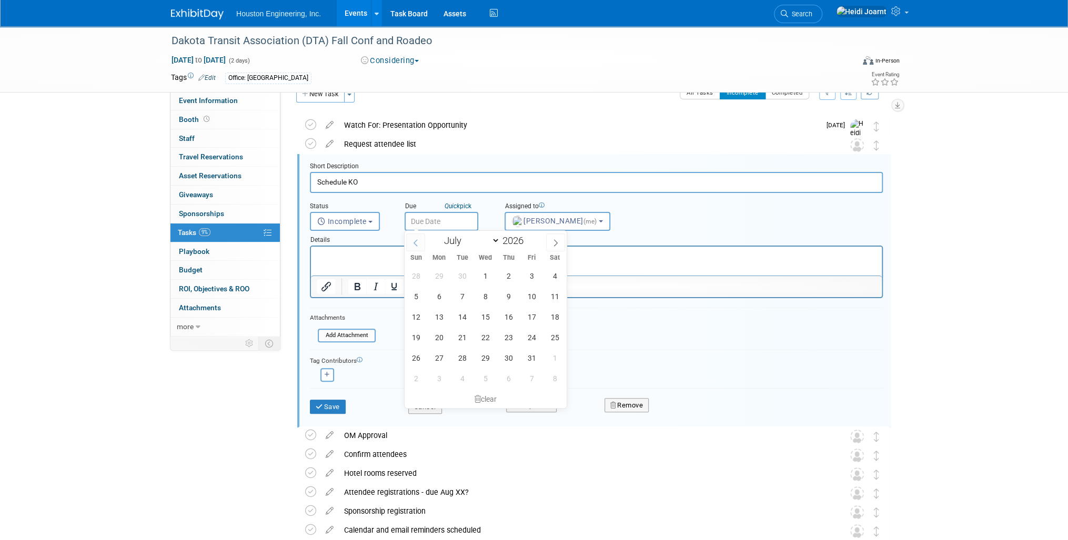
select select "5"
click at [433, 273] on span "1" at bounding box center [439, 276] width 21 height 21
type input "Jun 1, 2026"
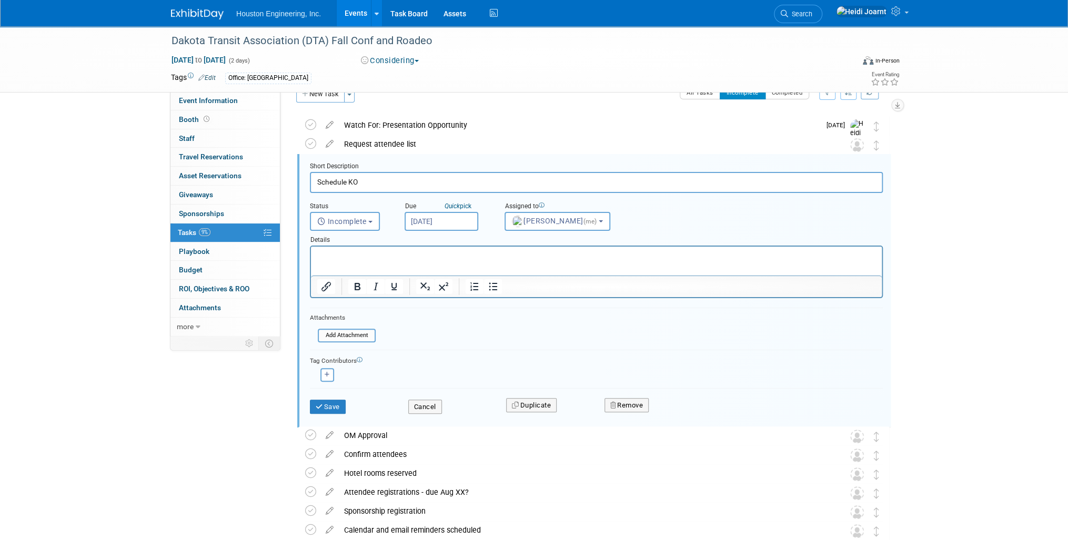
click at [449, 221] on input "Jun 1, 2026" at bounding box center [441, 221] width 74 height 19
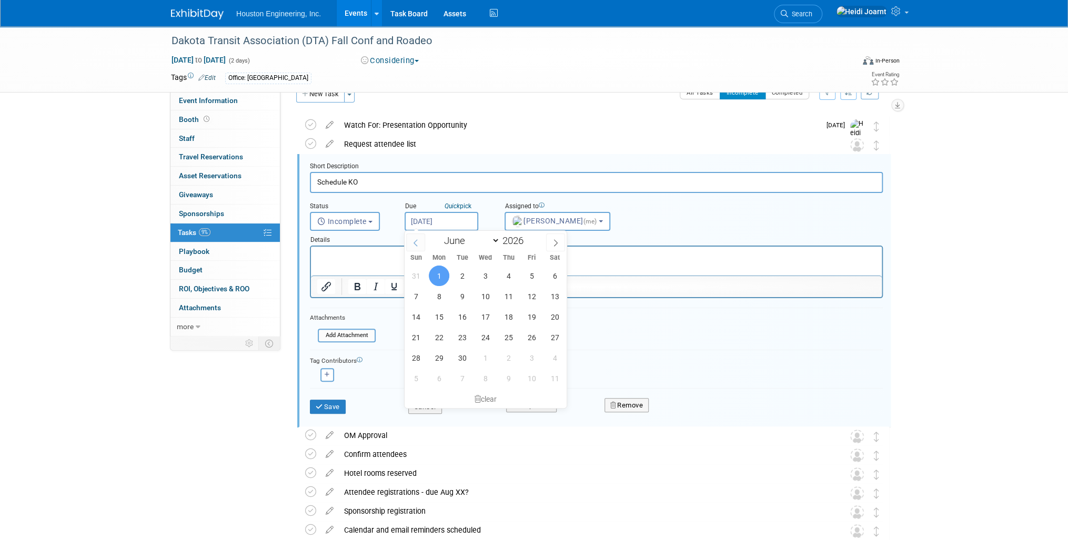
click at [421, 241] on span at bounding box center [415, 242] width 19 height 18
select select "4"
click at [437, 357] on span "25" at bounding box center [439, 358] width 21 height 21
type input "May 25, 2026"
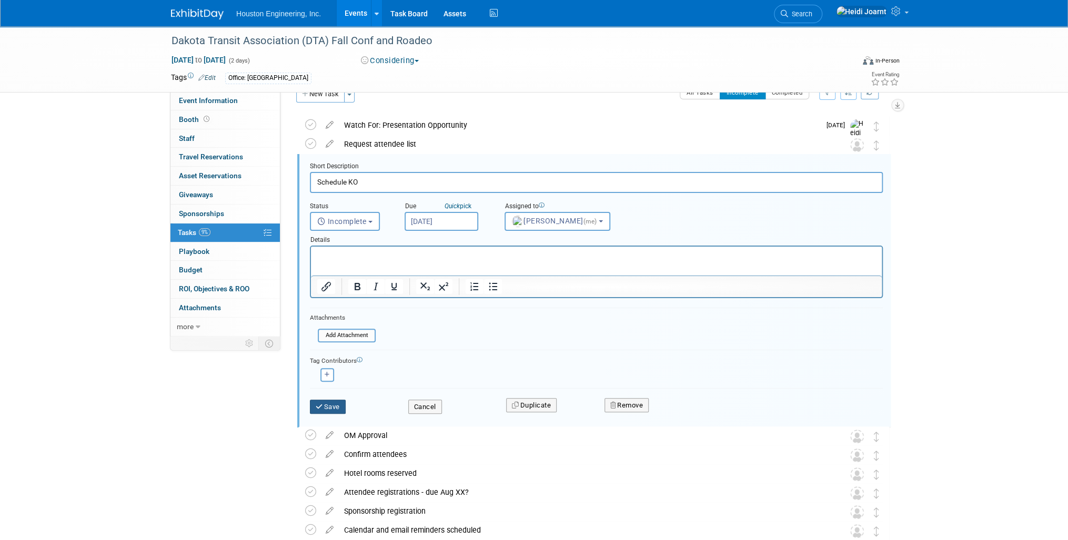
click at [330, 408] on button "Save" at bounding box center [328, 407] width 36 height 15
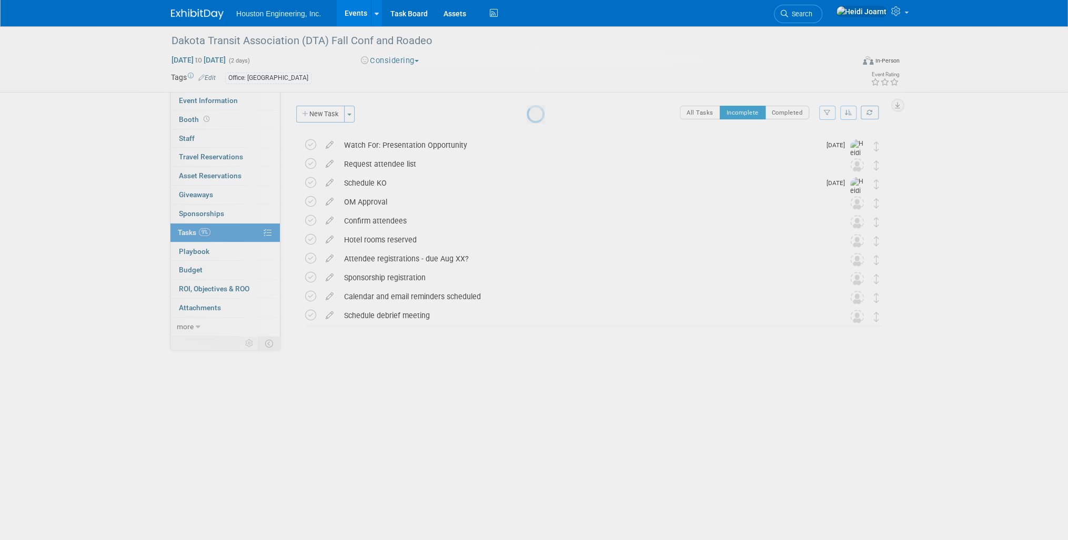
scroll to position [0, 0]
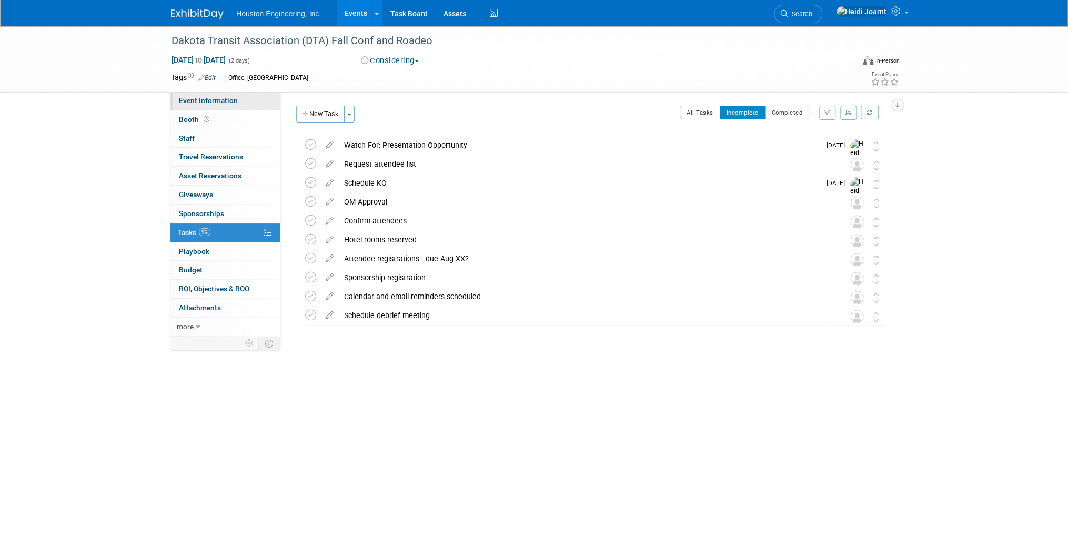
click at [236, 99] on span "Event Information" at bounding box center [208, 100] width 59 height 8
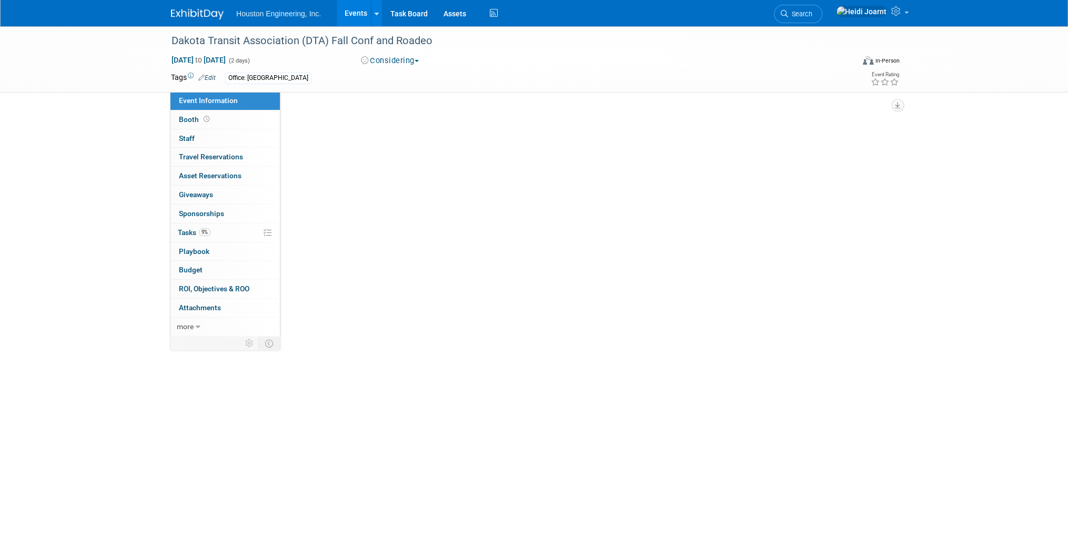
select select "1 - GNG/KO Needed"
select select "Transportation"
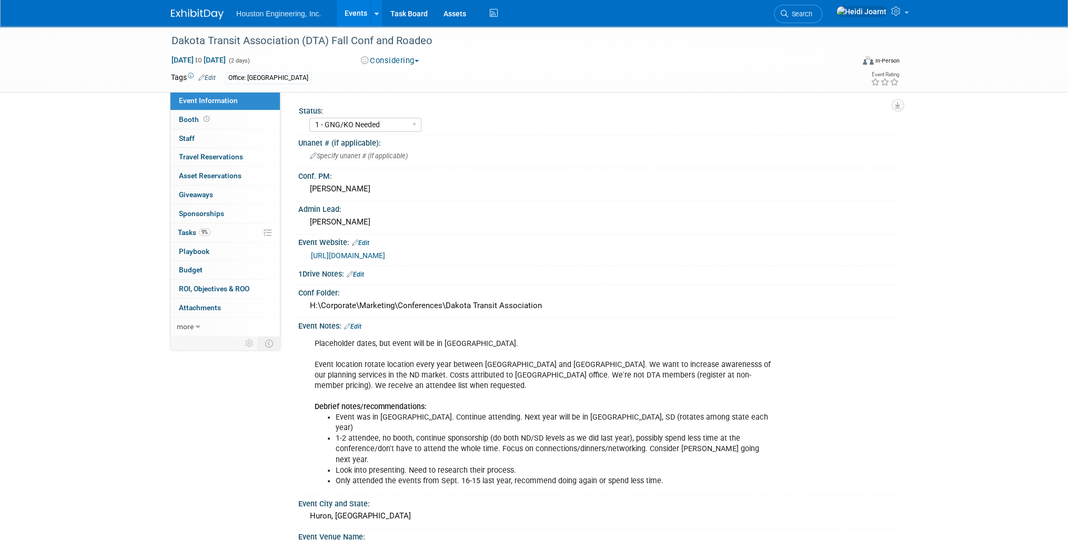
click at [362, 14] on link "Events" at bounding box center [356, 13] width 38 height 26
